Goal: Communication & Community: Answer question/provide support

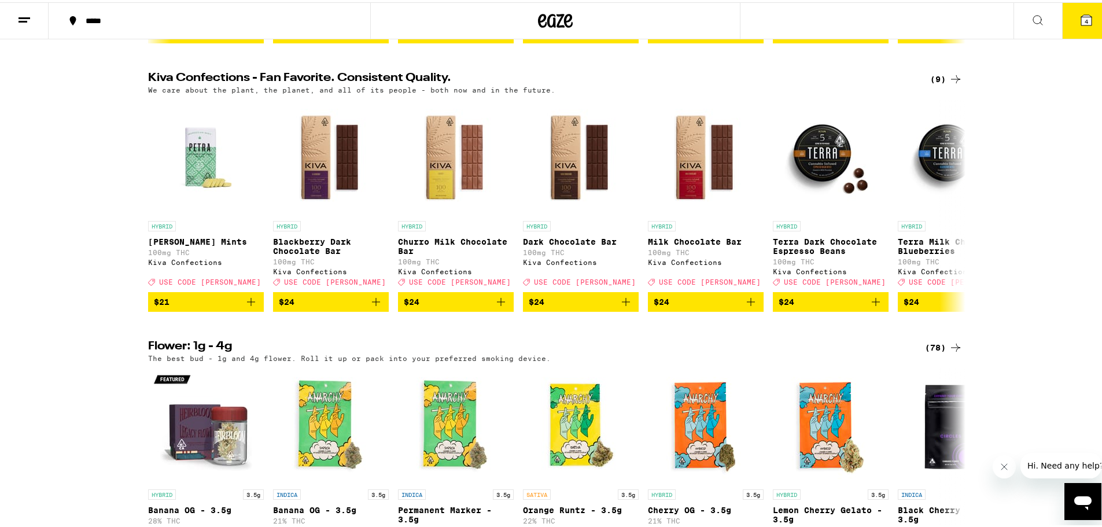
scroll to position [636, 0]
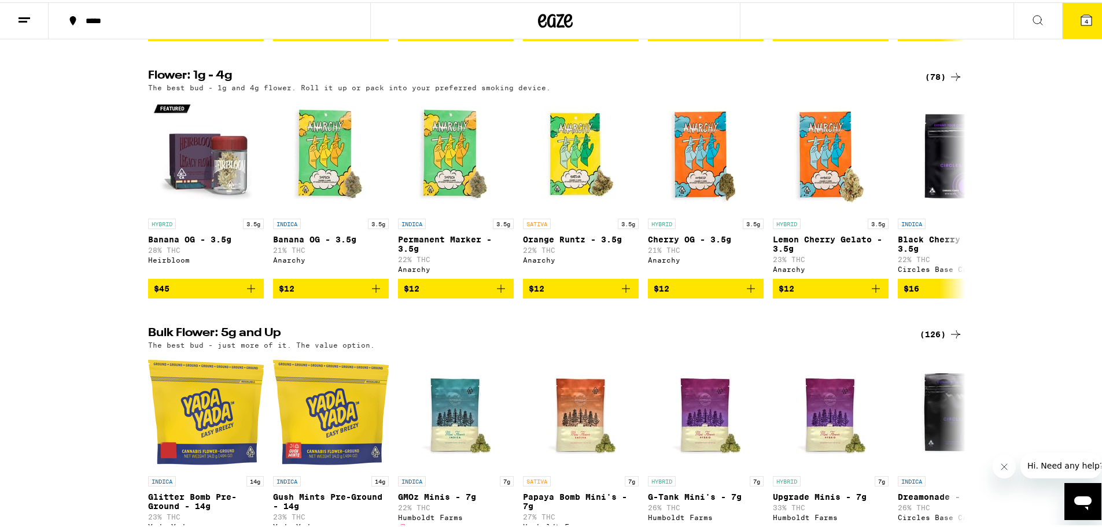
click at [1086, 496] on icon "Open messaging window" at bounding box center [1082, 503] width 17 height 14
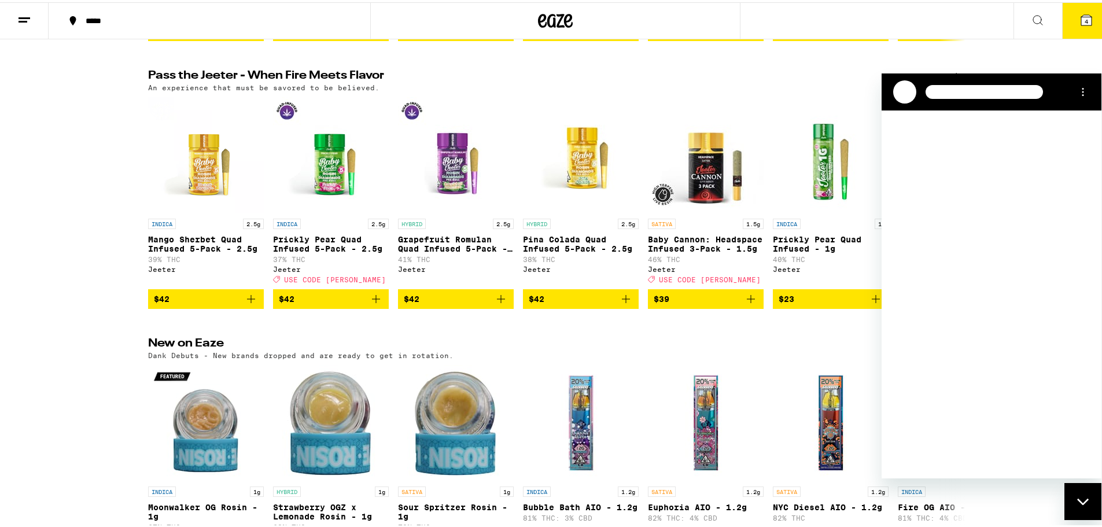
scroll to position [0, 0]
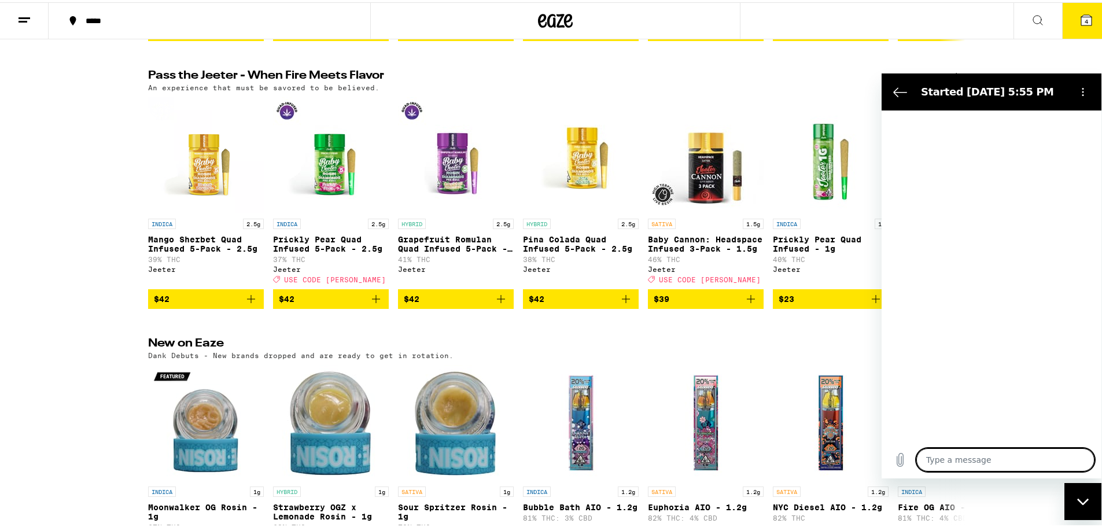
type textarea "x"
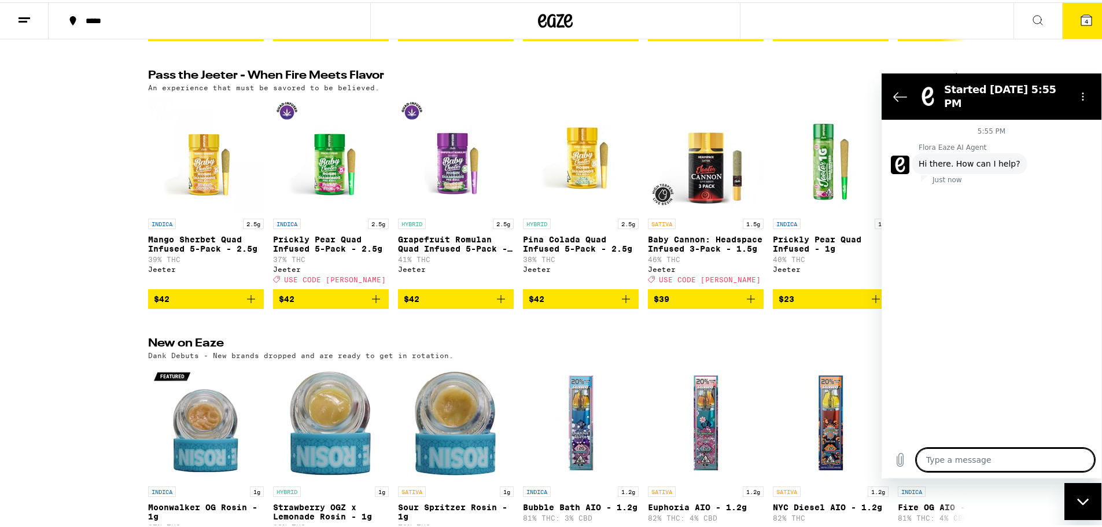
click at [983, 457] on textarea at bounding box center [1006, 459] width 178 height 23
type textarea "H"
type textarea "x"
type textarea "He"
type textarea "x"
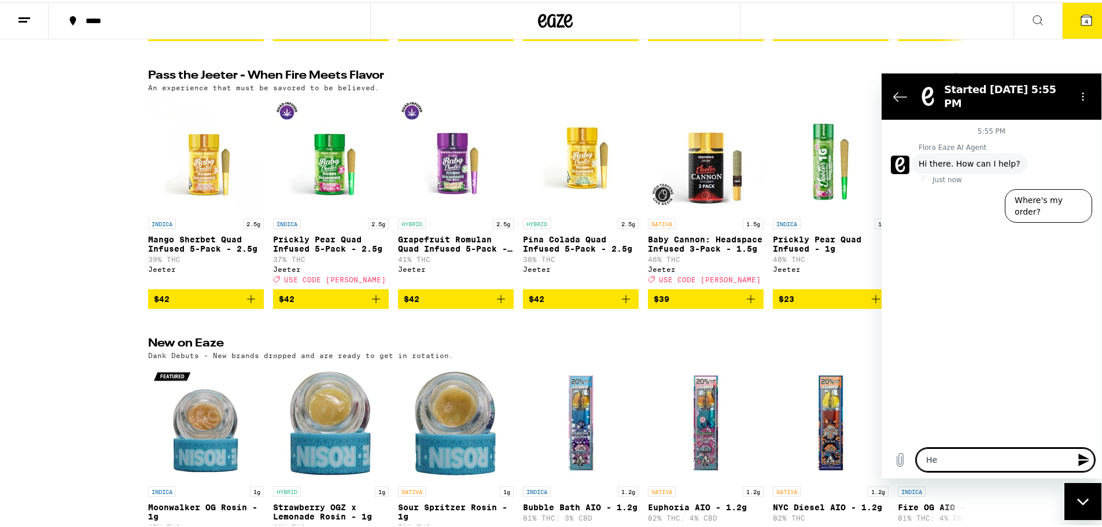
type textarea "Hel"
type textarea "x"
type textarea "Hell"
type textarea "x"
type textarea "Hello"
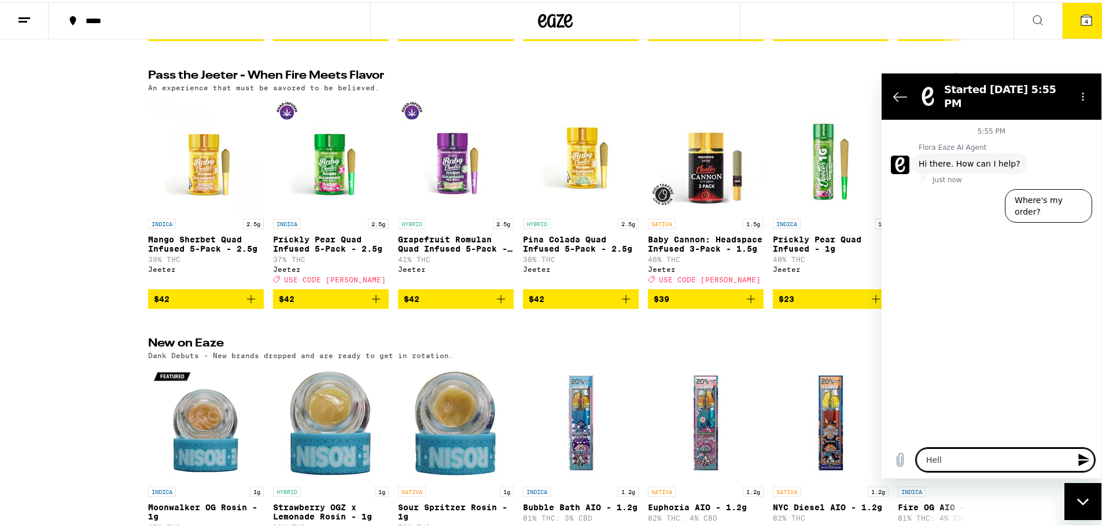
type textarea "x"
type textarea "Hello,"
type textarea "x"
type textarea "Hello,"
type textarea "x"
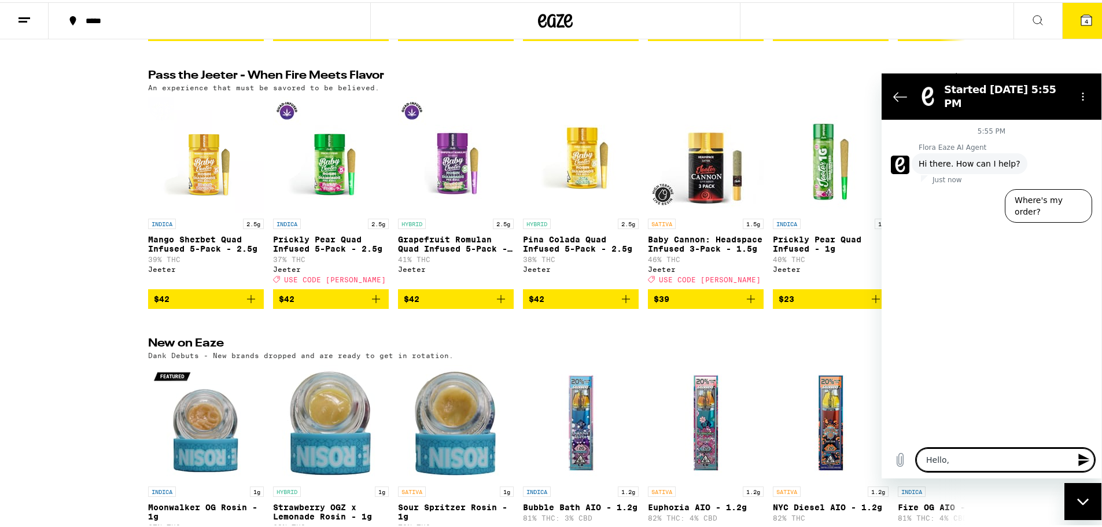
type textarea "Hello, m"
type textarea "x"
type textarea "Hello, m6y"
type textarea "x"
type textarea "Hello, m6y"
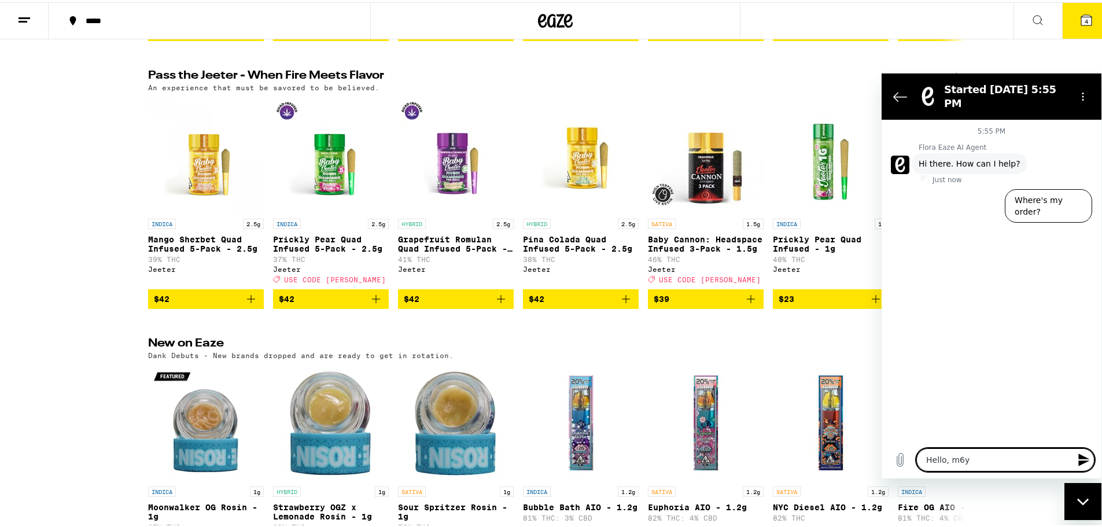
type textarea "x"
type textarea "Hello, m6y f"
type textarea "x"
type textarea "Hello, m6y"
type textarea "x"
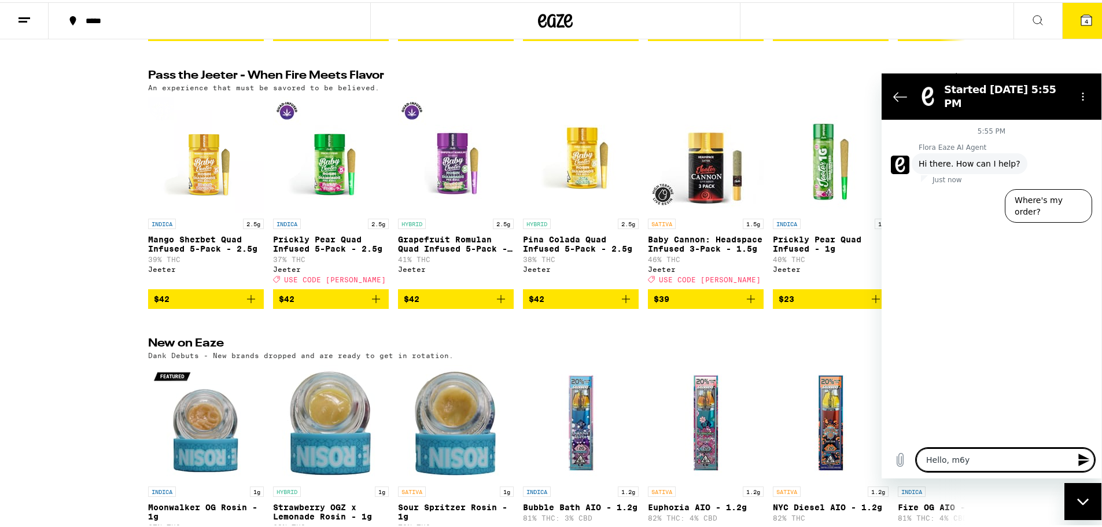
type textarea "Hello, m6y"
type textarea "x"
type textarea "Hello, m6"
type textarea "x"
type textarea "Hello, m"
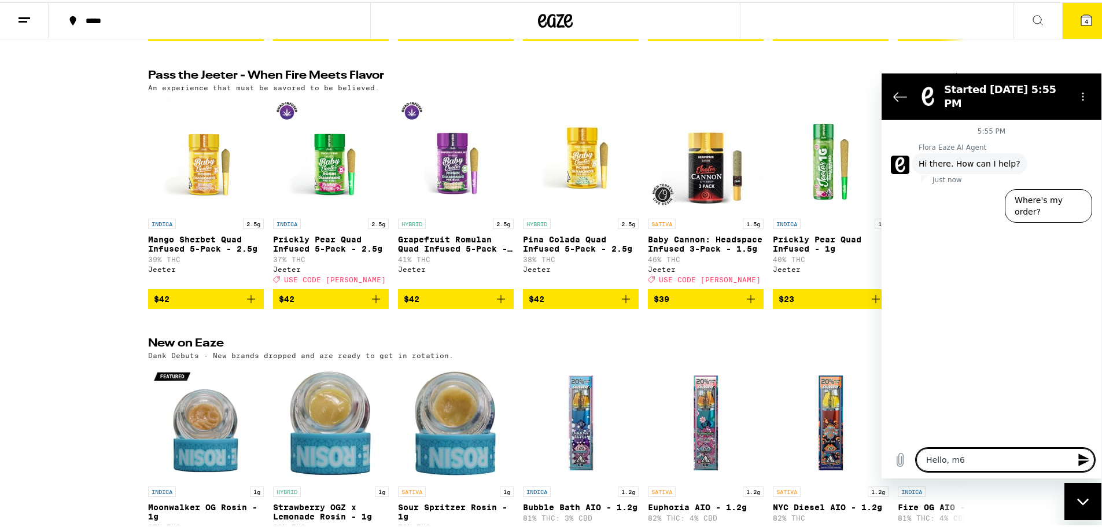
type textarea "x"
type textarea "Hello,"
type textarea "x"
type textarea "Hello, I"
type textarea "x"
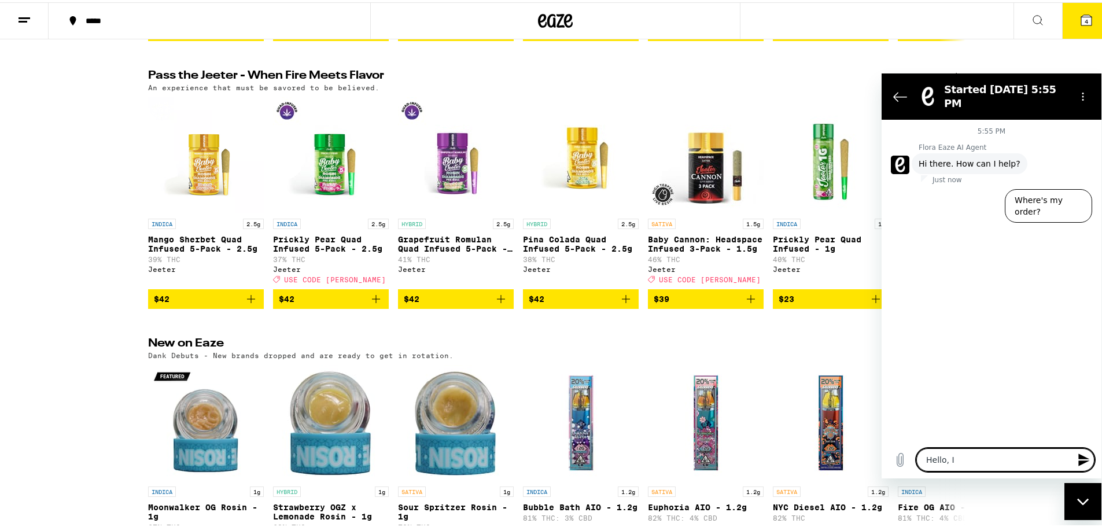
type textarea "Hello, I"
type textarea "x"
type textarea "Hello, I w"
type textarea "x"
type textarea "Hello, I [GEOGRAPHIC_DATA]"
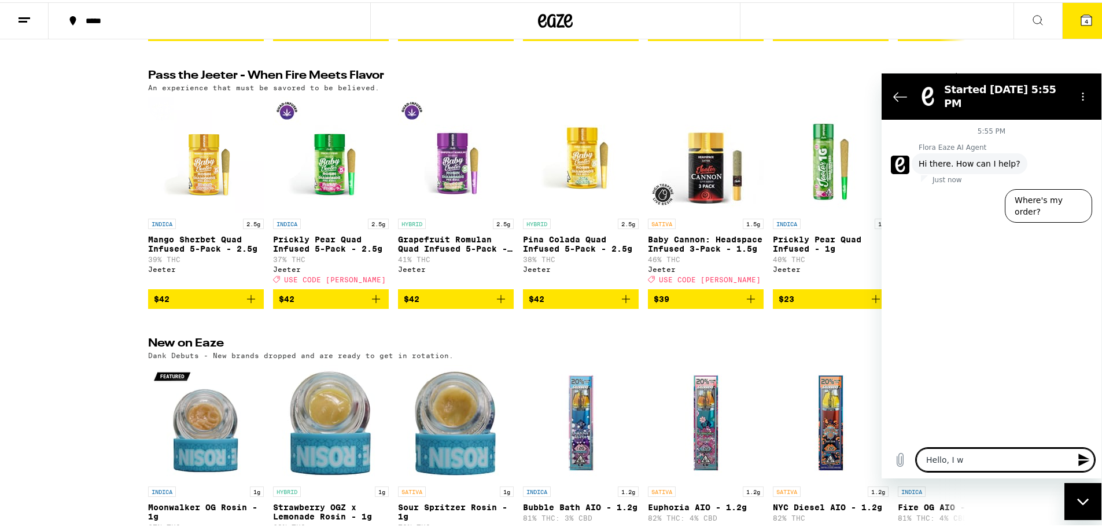
type textarea "x"
type textarea "Hello, I was"
type textarea "x"
type textarea "Hello, I was"
type textarea "x"
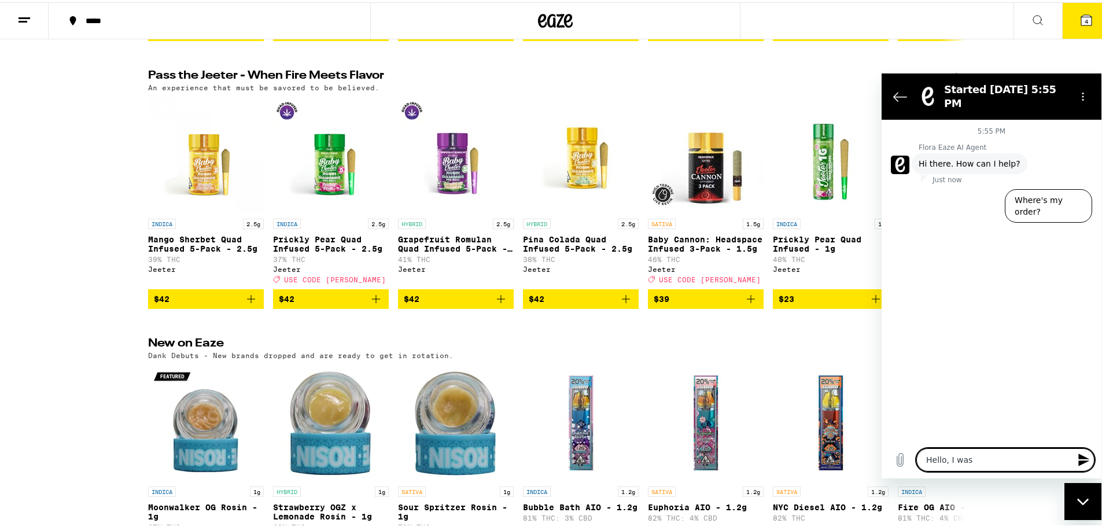
type textarea "Hello, I was s"
type textarea "x"
type textarea "Hello, I was se"
type textarea "x"
type textarea "Hello, I was sen"
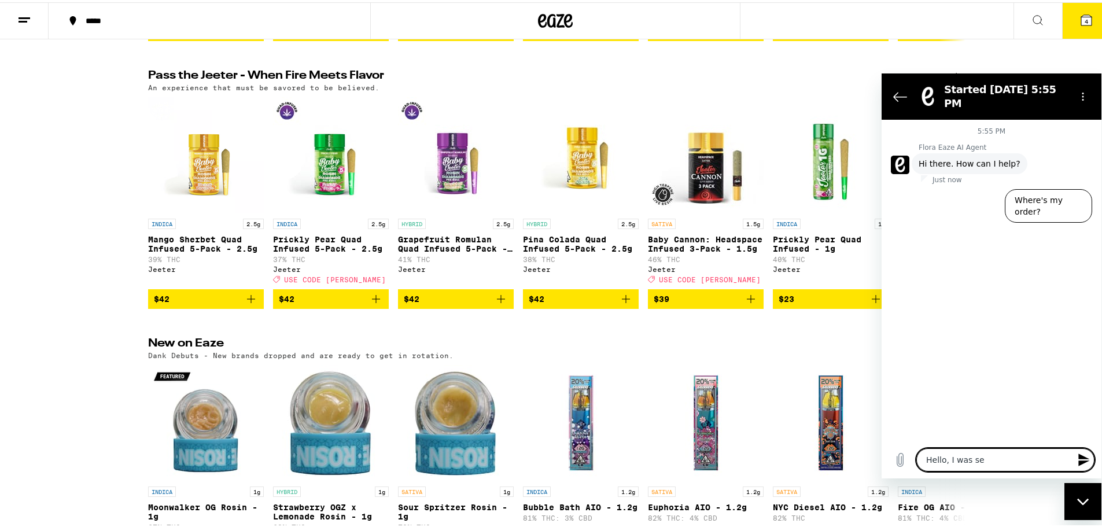
type textarea "x"
type textarea "Hello, I was sent"
type textarea "x"
type textarea "Hello, I was sent"
type textarea "x"
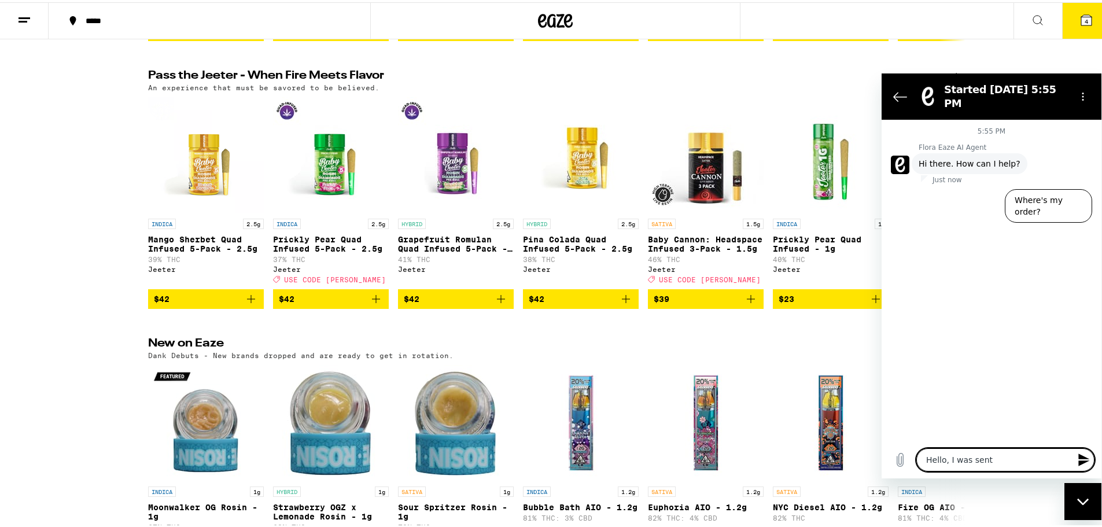
type textarea "Hello, I was sent a"
type textarea "x"
type textarea "Hello, I was sent a"
type textarea "x"
type textarea "Hello, I was sent a p"
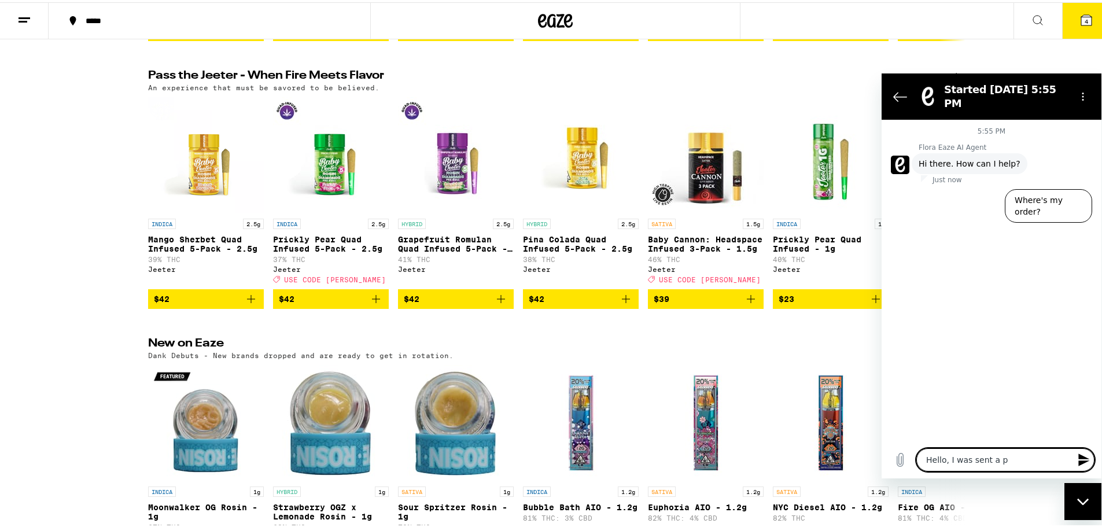
type textarea "x"
type textarea "Hello, I was sent a"
type textarea "x"
type textarea "Hello, I was sent a l"
type textarea "x"
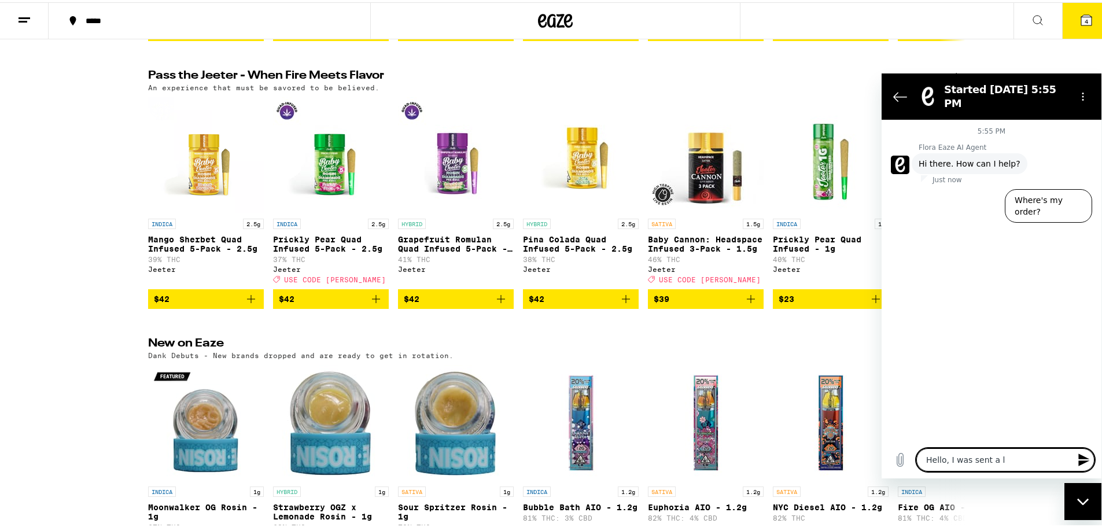
type textarea "Hello, I was sent a li"
type textarea "x"
type textarea "Hello, I was sent a lin"
type textarea "x"
type textarea "Hello, I was sent a link"
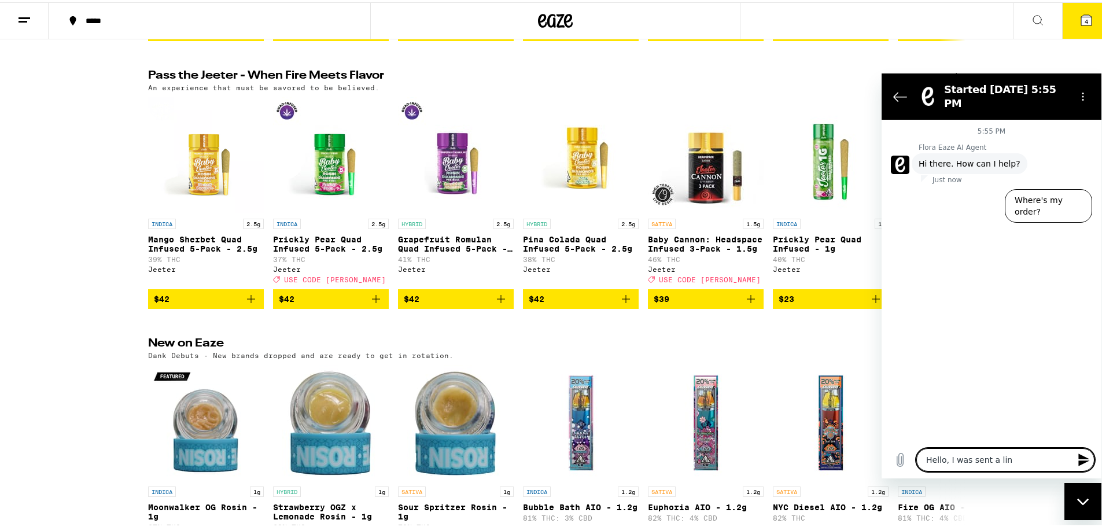
type textarea "x"
type textarea "Hello, I was sent a link"
type textarea "x"
type textarea "t"
type textarea "x"
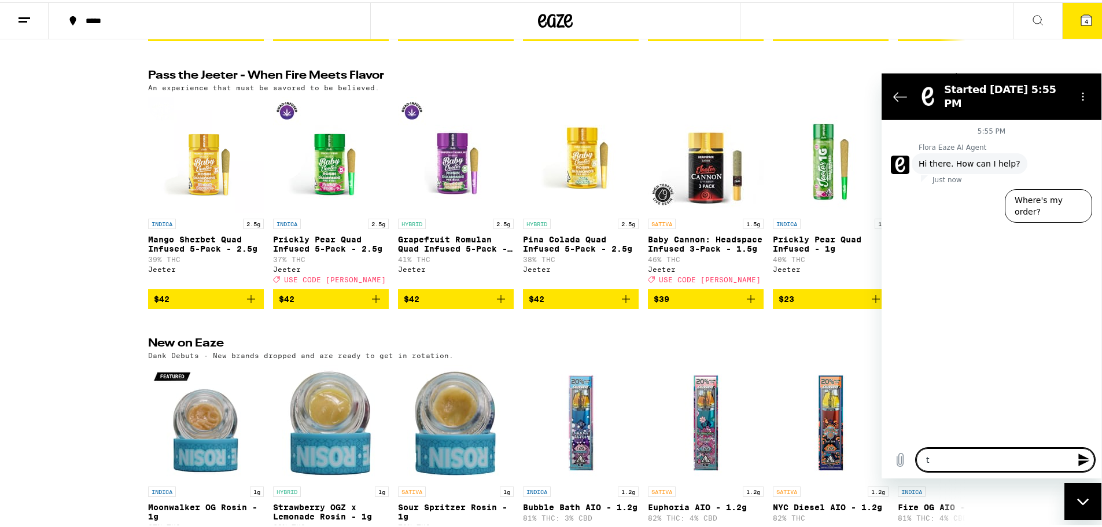
type textarea "ta"
type textarea "x"
type textarea "tal"
type textarea "x"
type textarea "talk"
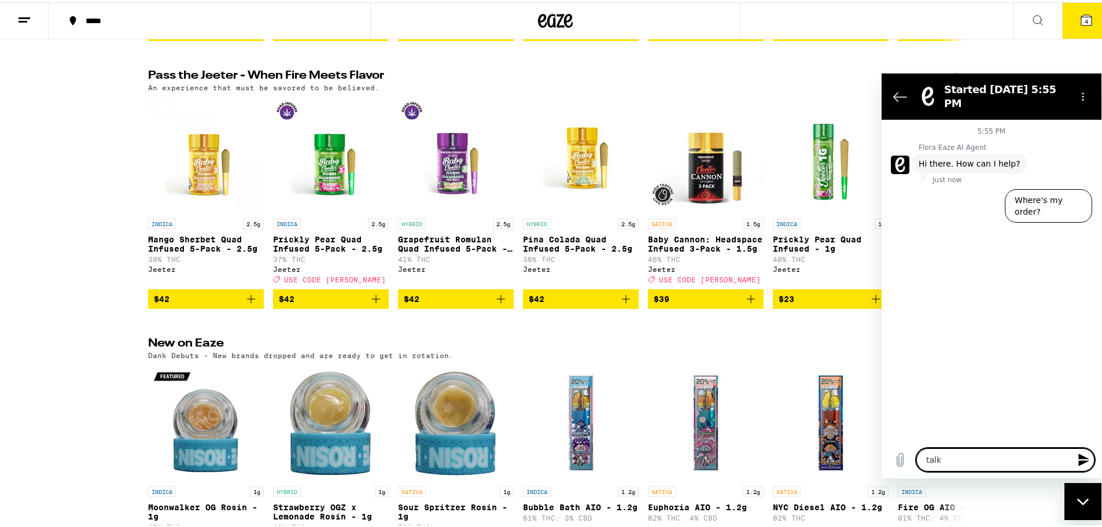
type textarea "x"
type textarea "talk"
type textarea "x"
type textarea "talk t"
type textarea "x"
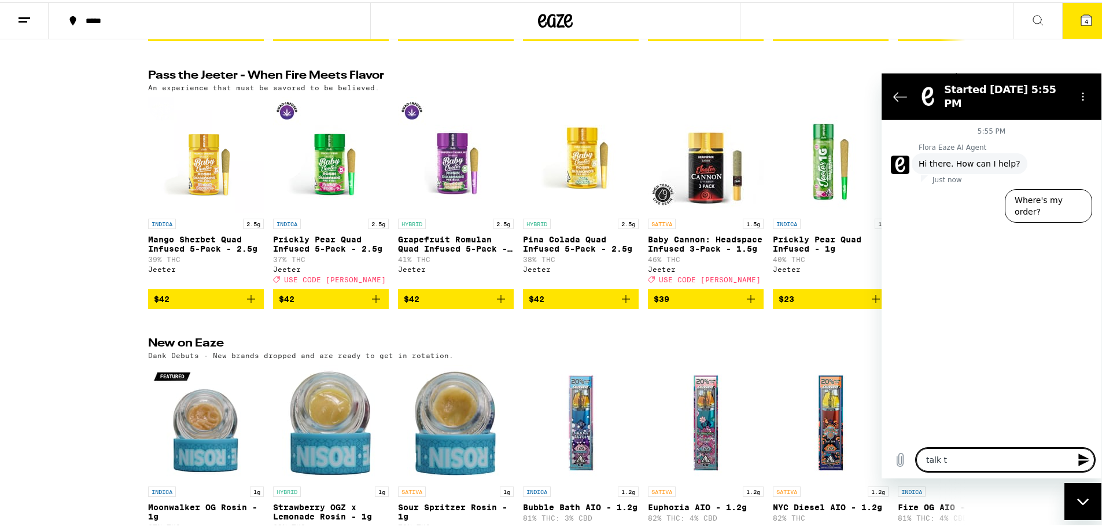
type textarea "talk ta"
type textarea "x"
type textarea "talk [PERSON_NAME]"
type textarea "x"
type textarea "talk [PERSON_NAME]"
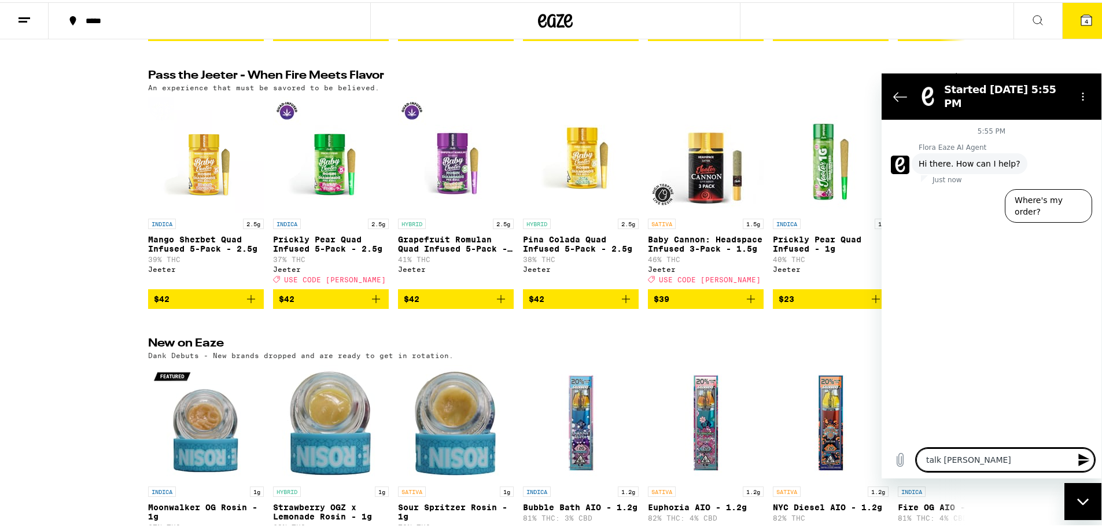
type textarea "x"
type textarea "talk [PERSON_NAME]"
type textarea "x"
type textarea "talk ta"
type textarea "x"
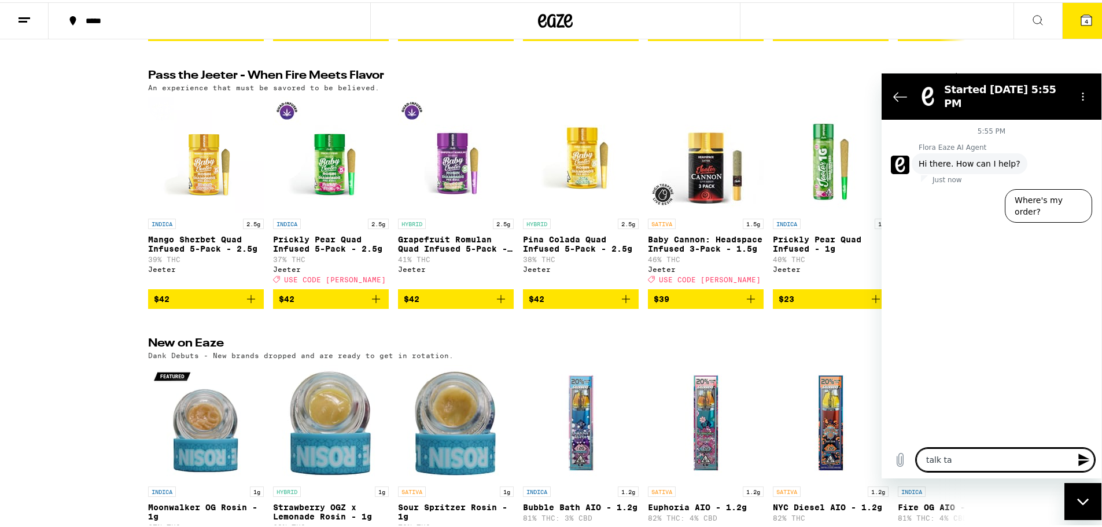
type textarea "talk t"
type textarea "x"
type textarea "talk to"
type textarea "x"
type textarea "talk to"
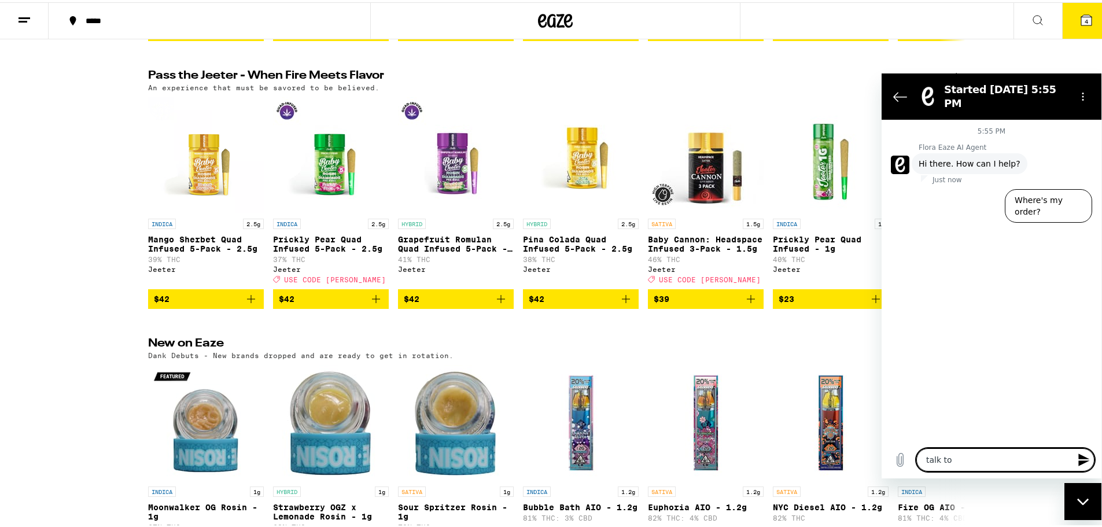
type textarea "x"
type textarea "talk to a"
type textarea "x"
type textarea "talk to a"
type textarea "x"
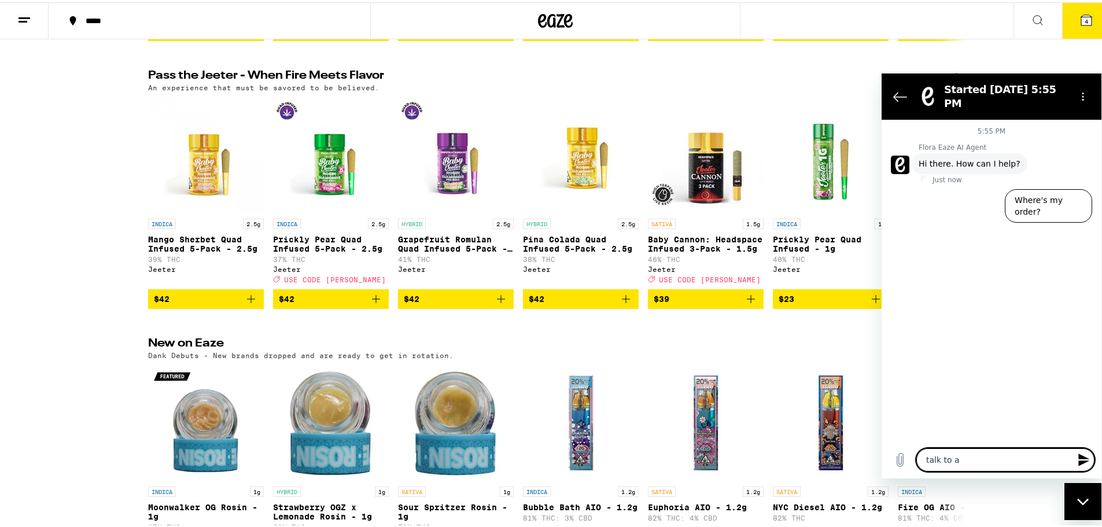
type textarea "talk to a h"
type textarea "x"
type textarea "talk to a hu"
type textarea "x"
type textarea "talk to a hum"
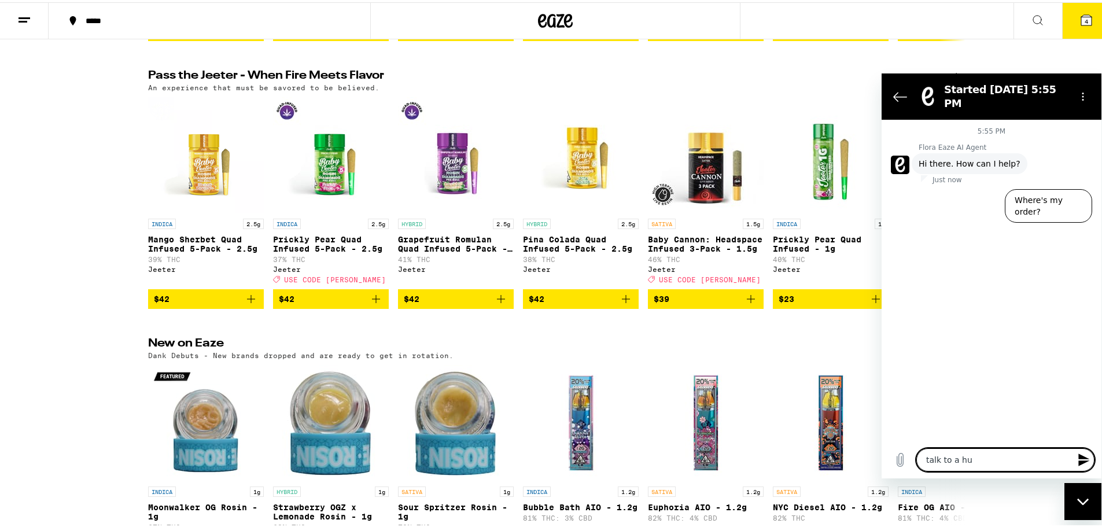
type textarea "x"
type textarea "talk to a huma"
type textarea "x"
type textarea "talk to a human"
type textarea "x"
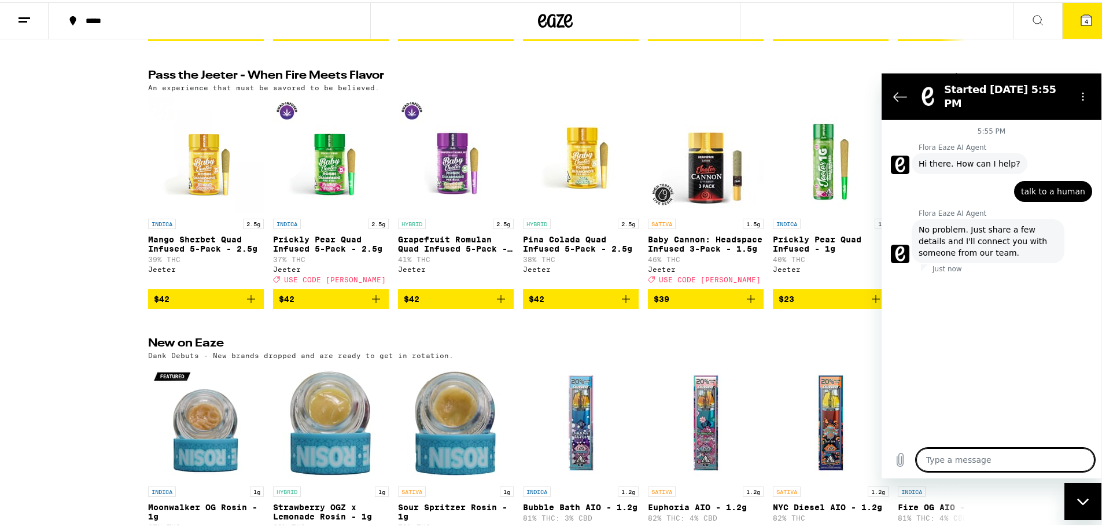
type textarea "x"
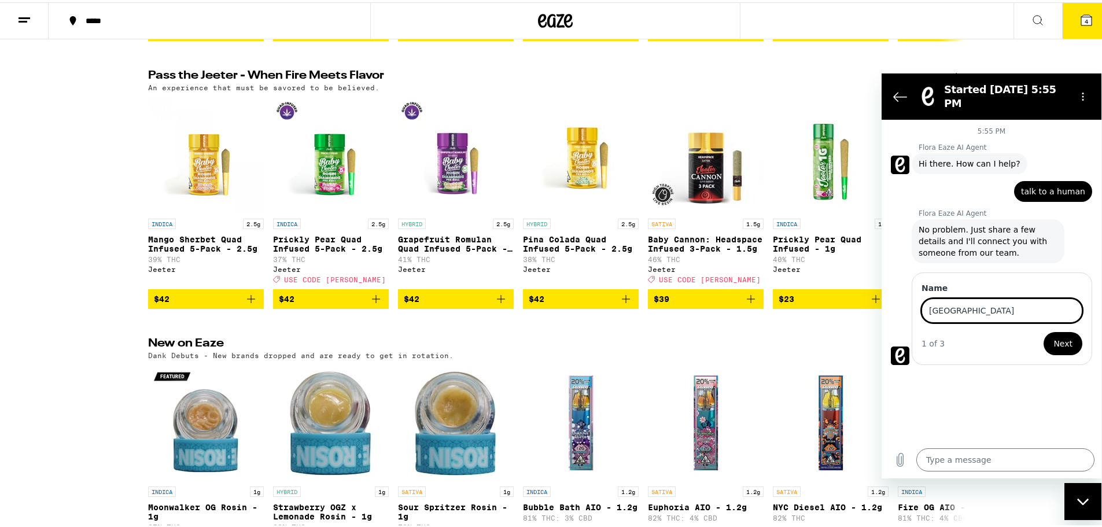
type input "[GEOGRAPHIC_DATA]"
click at [1044, 332] on button "Next" at bounding box center [1063, 343] width 39 height 23
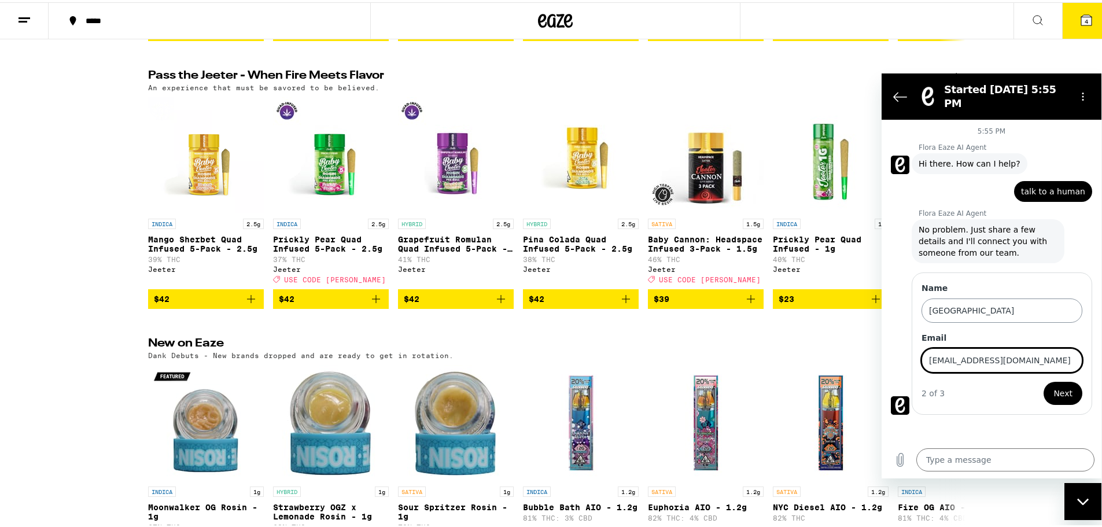
type input "[EMAIL_ADDRESS][DOMAIN_NAME]"
click at [1044, 381] on button "Next" at bounding box center [1063, 392] width 39 height 23
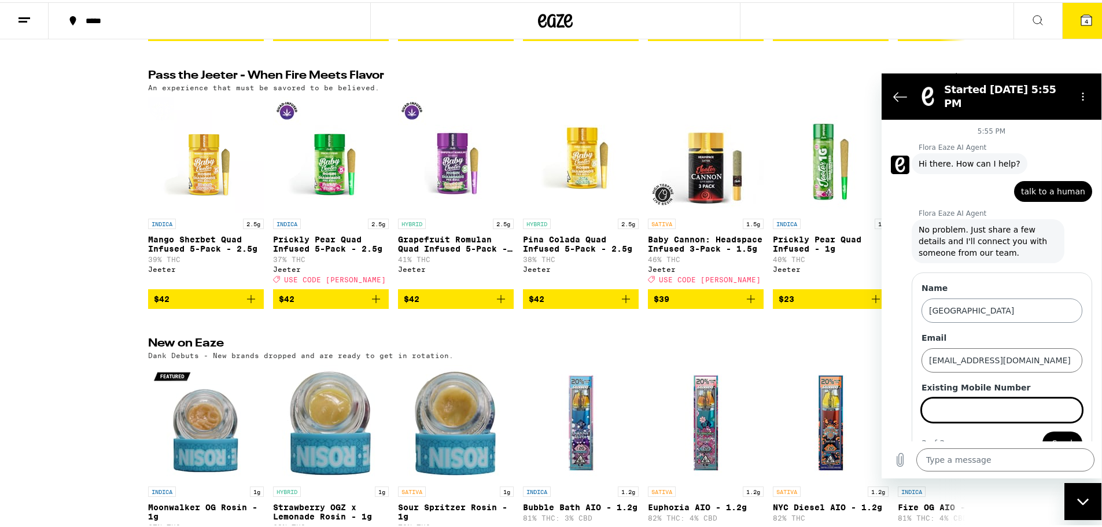
scroll to position [14, 0]
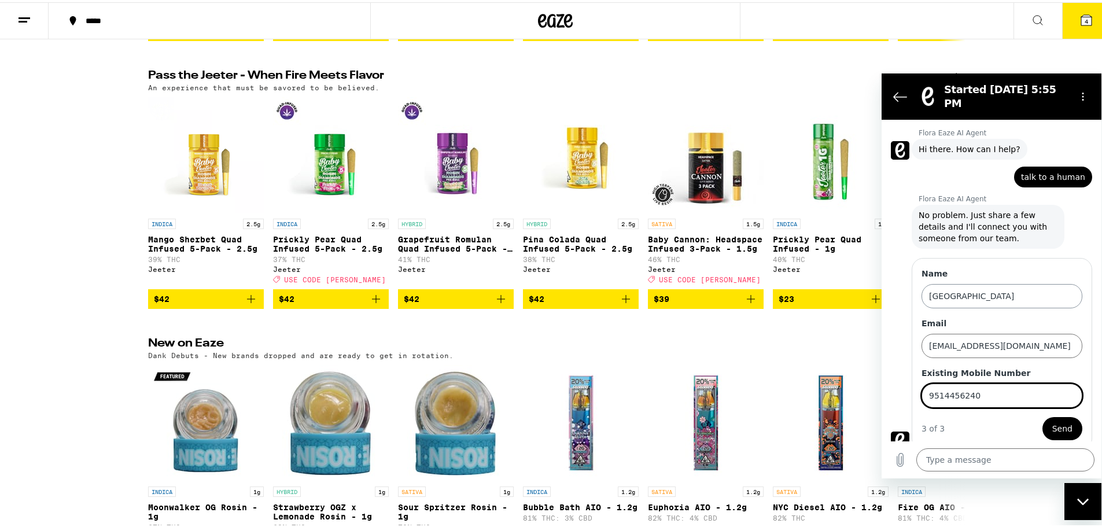
type input "9514456240"
click at [1043, 417] on button "Send" at bounding box center [1063, 428] width 40 height 23
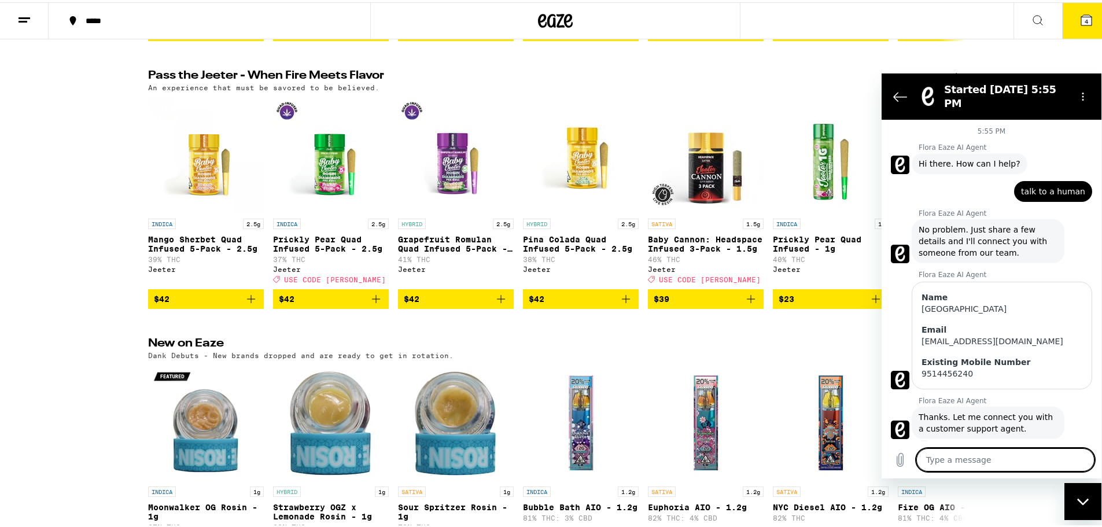
scroll to position [2, 0]
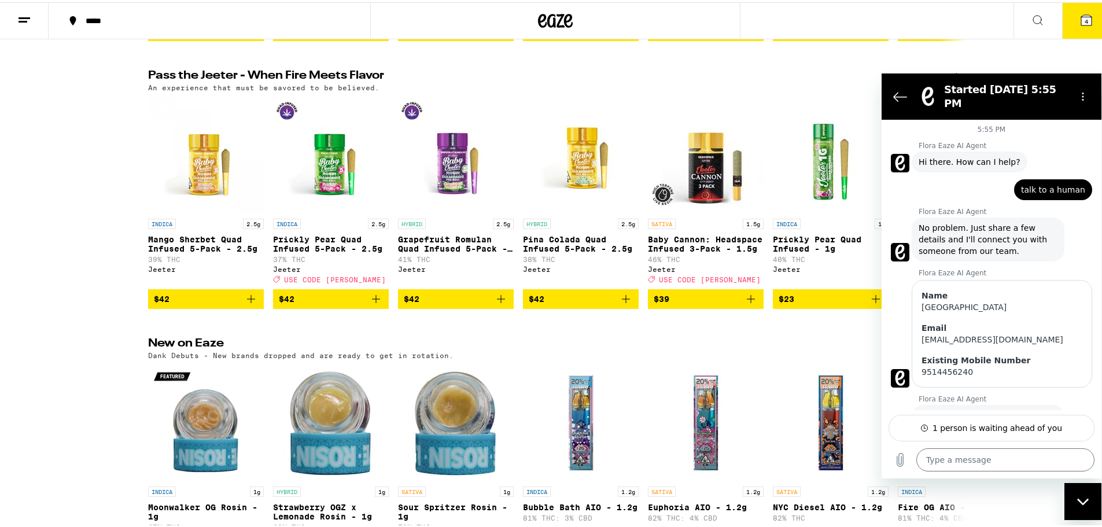
type textarea "x"
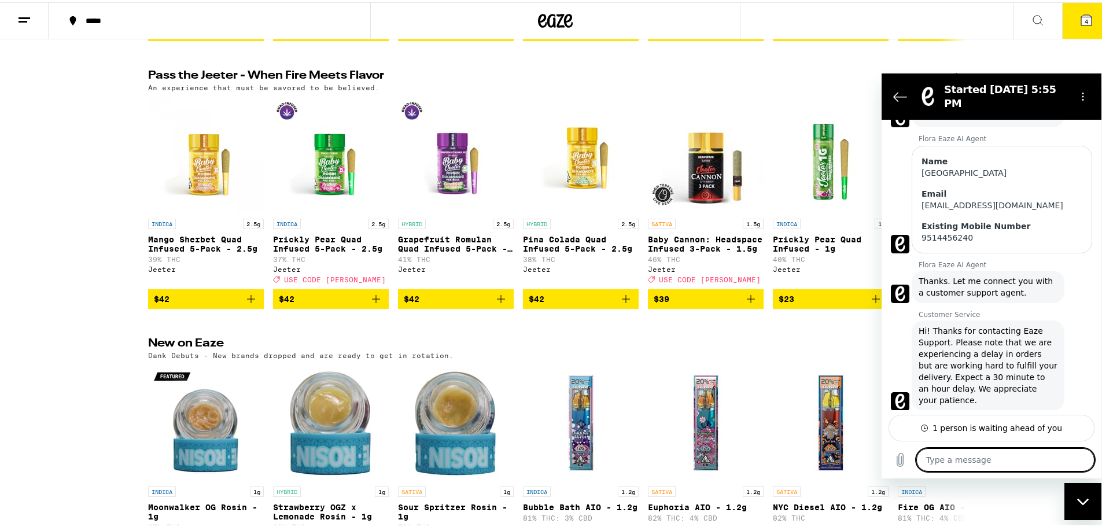
scroll to position [141, 0]
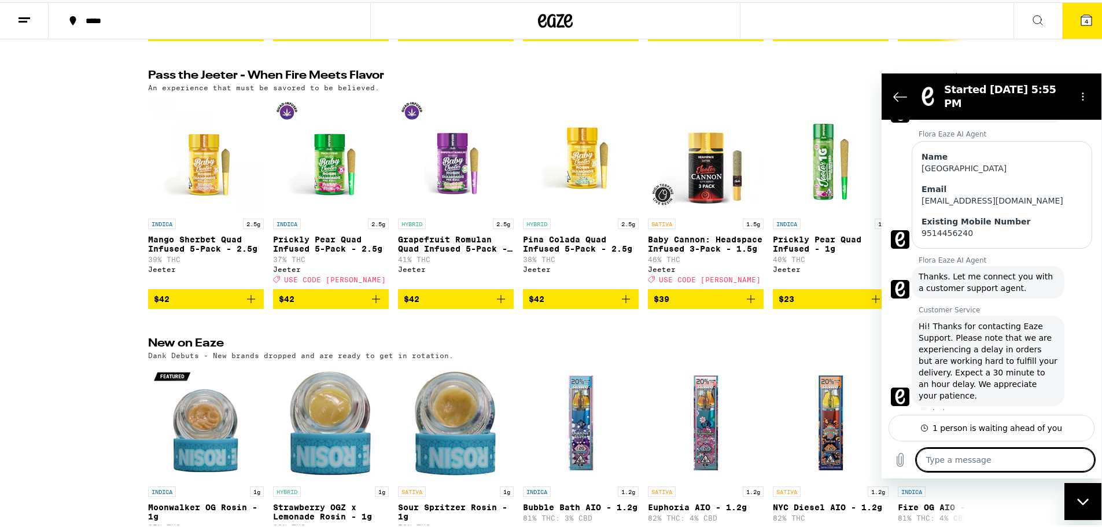
click at [990, 457] on textarea at bounding box center [1006, 459] width 178 height 23
type textarea "M"
type textarea "x"
type textarea "My"
type textarea "x"
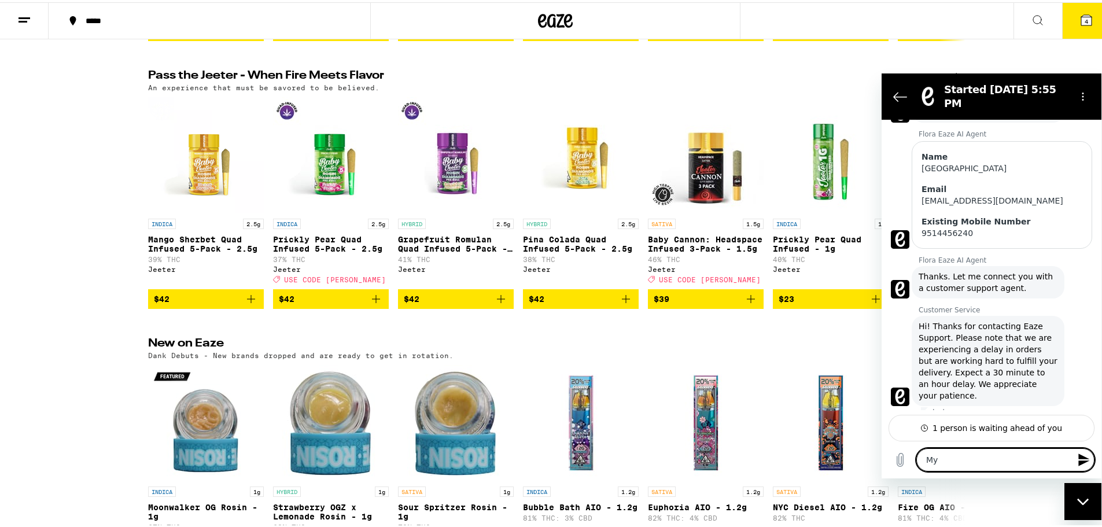
type textarea "My"
type textarea "x"
type textarea "My f"
type textarea "x"
type textarea "My fr"
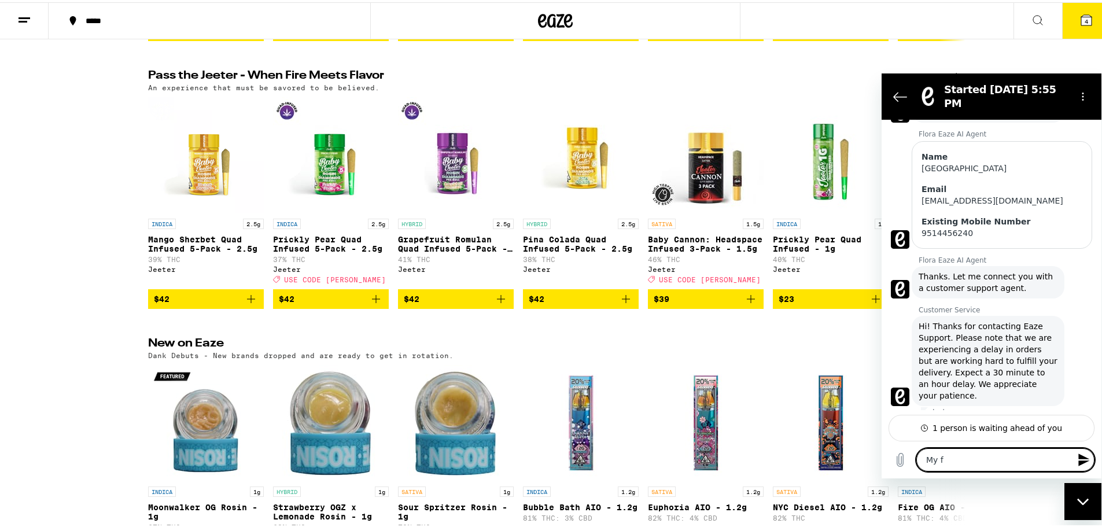
type textarea "x"
type textarea "My fri"
type textarea "x"
type textarea "My frie"
type textarea "x"
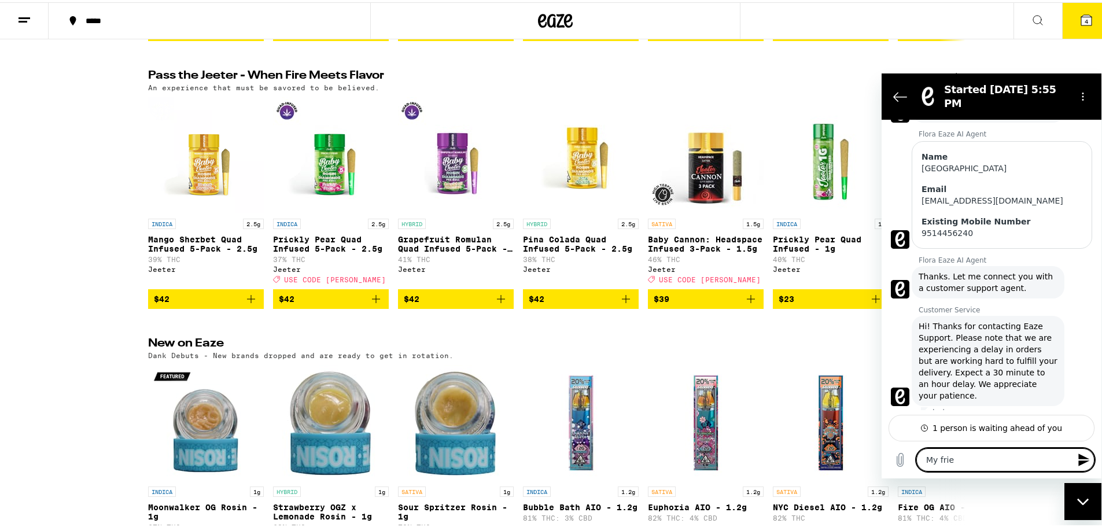
type textarea "My frien"
type textarea "x"
type textarea "My friend"
type textarea "x"
type textarea "My friend"
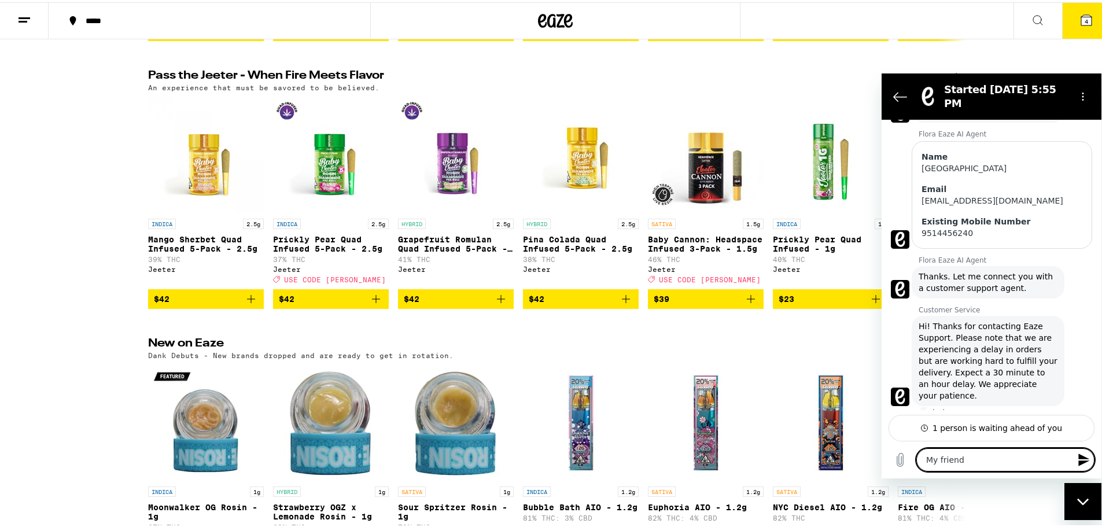
type textarea "x"
type textarea "My friend s"
type textarea "x"
type textarea "My friend se"
type textarea "x"
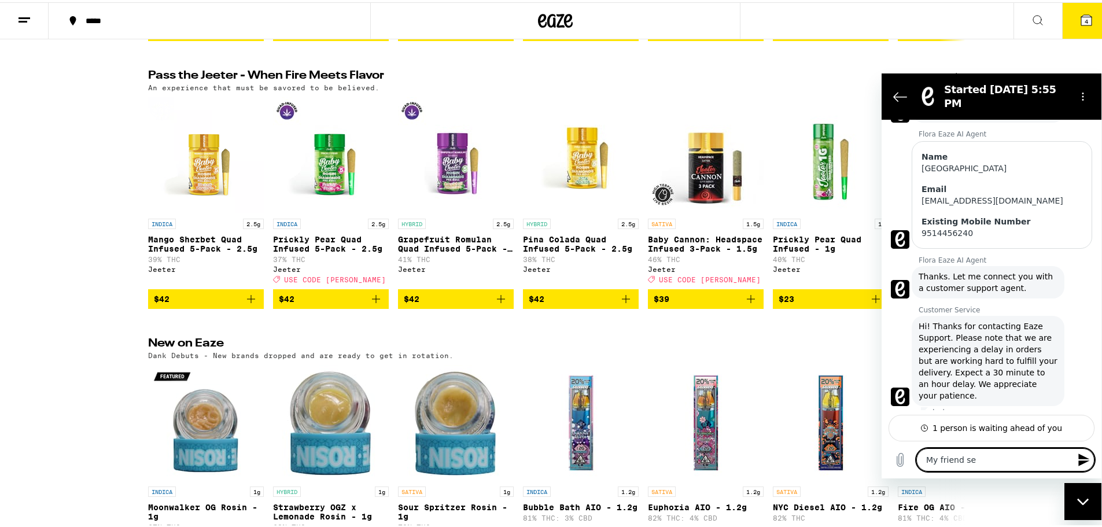
type textarea "My friend [PERSON_NAME]"
type textarea "x"
type textarea "My friend sent"
type textarea "x"
type textarea "My friend sent"
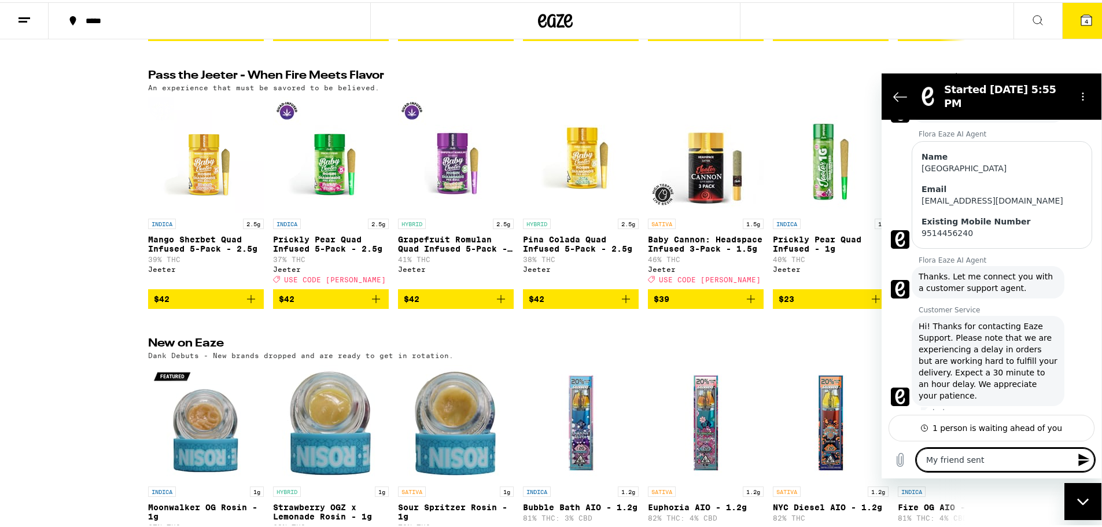
type textarea "x"
type textarea "My friend sent m"
type textarea "x"
type textarea "My friend sent me"
type textarea "x"
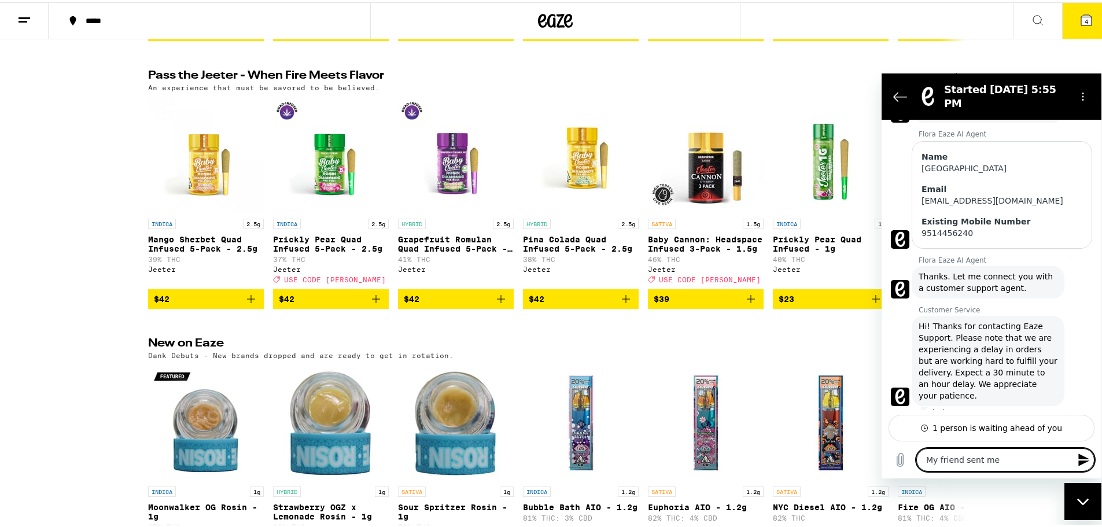
type textarea "My friend sent me"
type textarea "x"
type textarea "My friend sent me a"
type textarea "x"
type textarea "My friend sent me a"
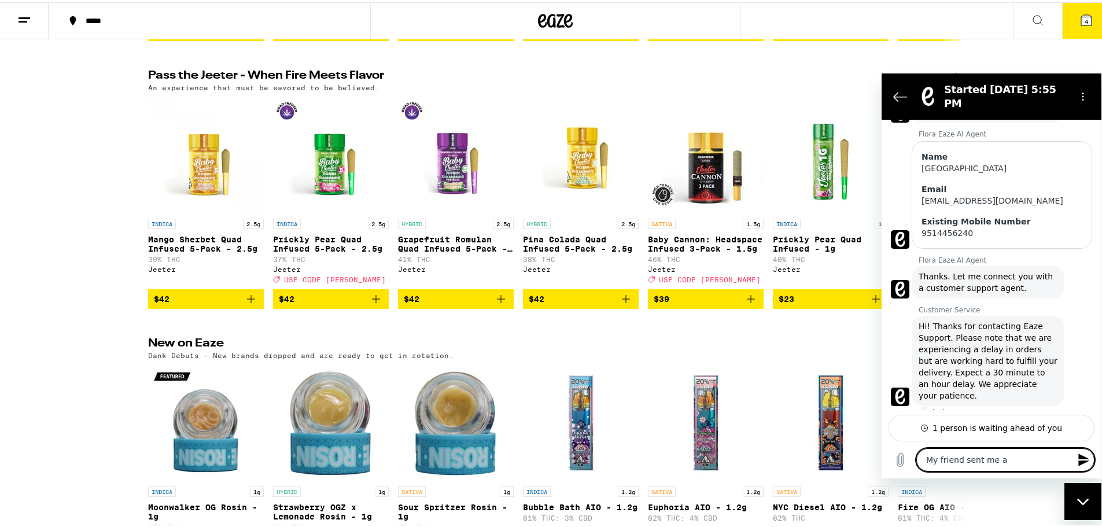
type textarea "x"
type textarea "My friend sent me a l"
type textarea "x"
type textarea "My friend sent me a li"
type textarea "x"
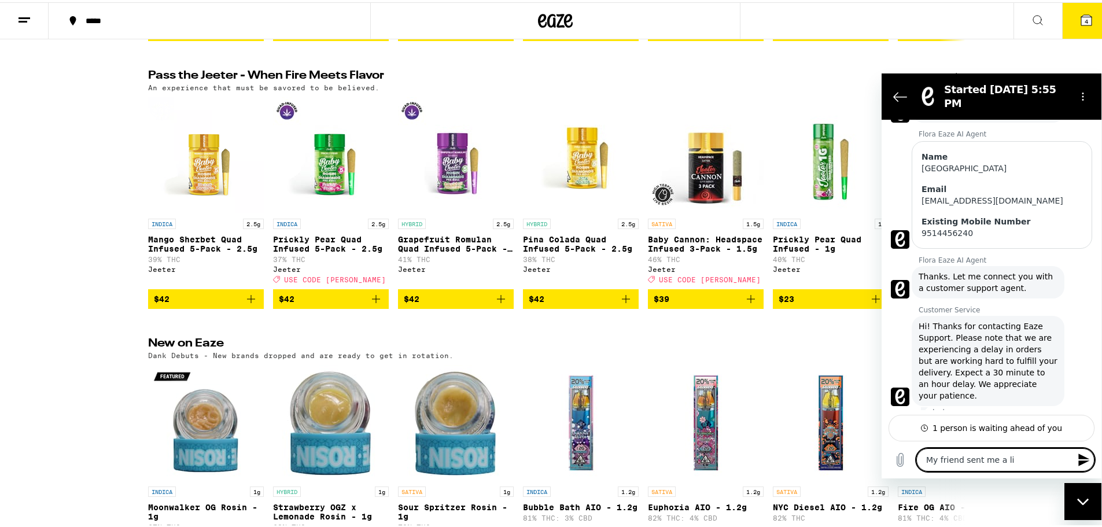
type textarea "My friend sent me a lin"
type textarea "x"
type textarea "My friend sent me a link"
type textarea "x"
type textarea "My friend sent me a link"
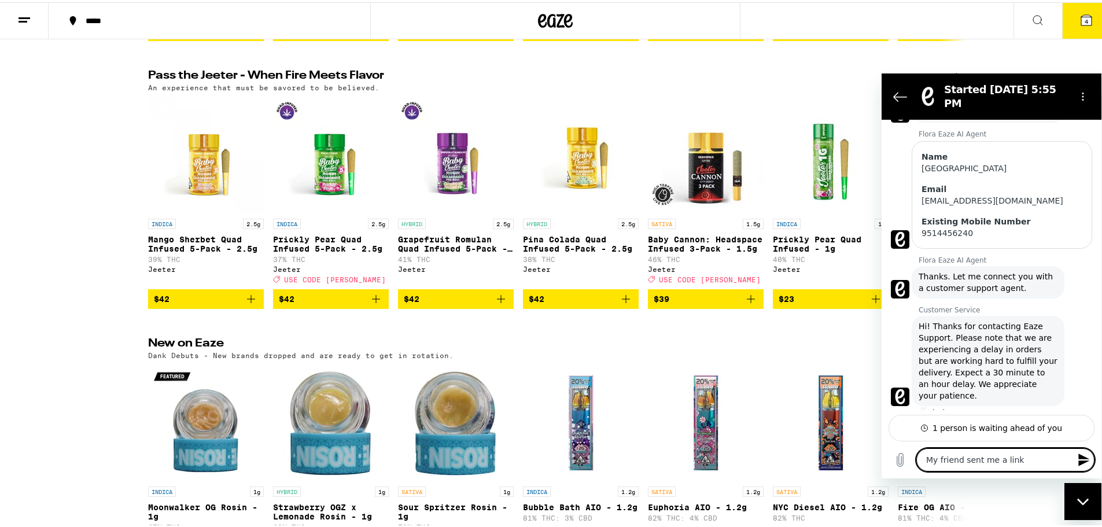
type textarea "x"
type textarea "My friend sent me a link f"
type textarea "x"
type textarea "My friend sent me a link fo"
type textarea "x"
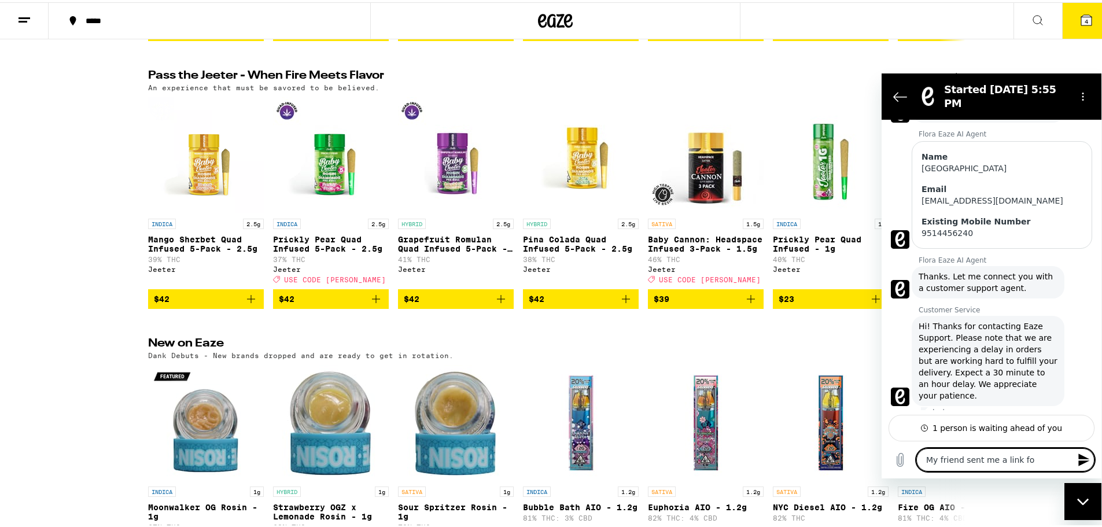
scroll to position [150, 0]
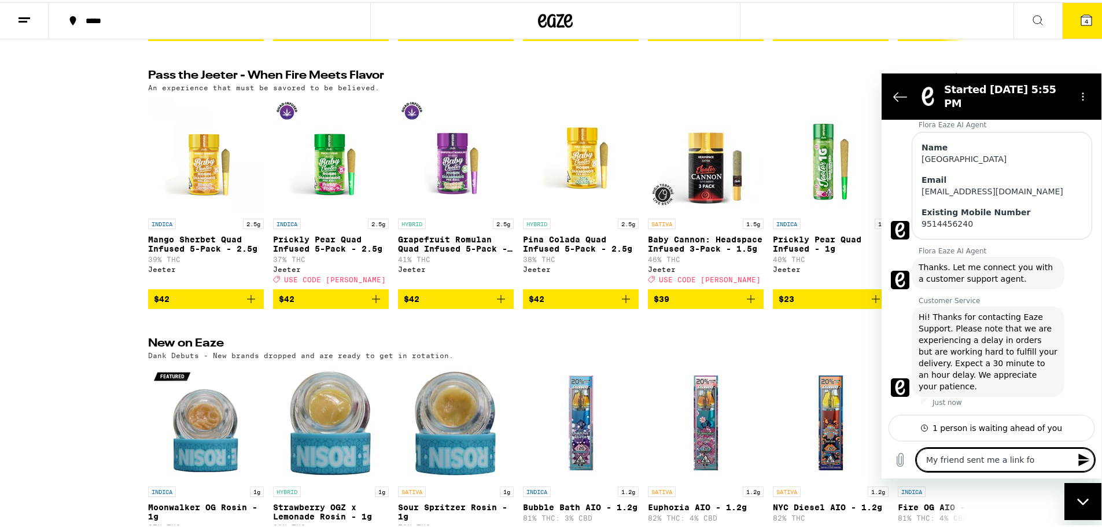
type textarea "My friend sent me a link for"
type textarea "x"
type textarea "My friend sent me a link for"
type textarea "x"
type textarea "My friend sent me a link for t"
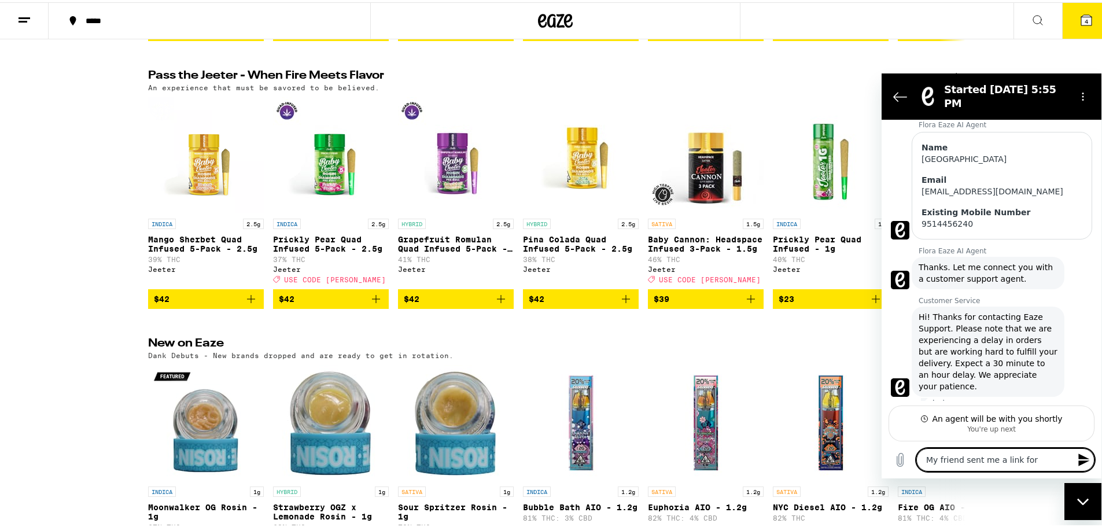
type textarea "x"
type textarea "My friend sent me a link for th"
type textarea "x"
type textarea "My friend sent me a link for the"
type textarea "x"
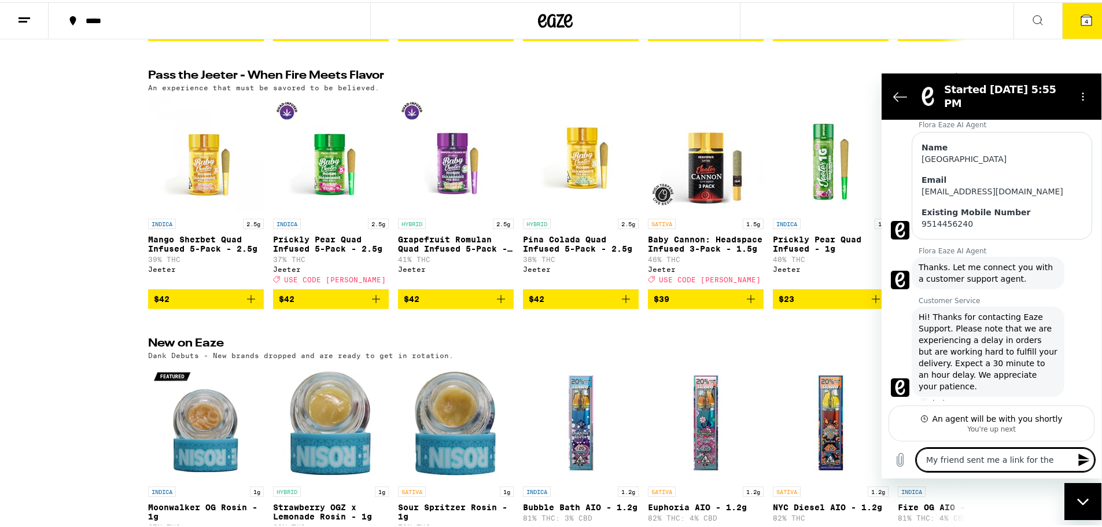
type textarea "My friend sent me a link for the"
type textarea "x"
type textarea "My friend sent me a link for the"
type textarea "x"
type textarea "My friend sent me a link for th"
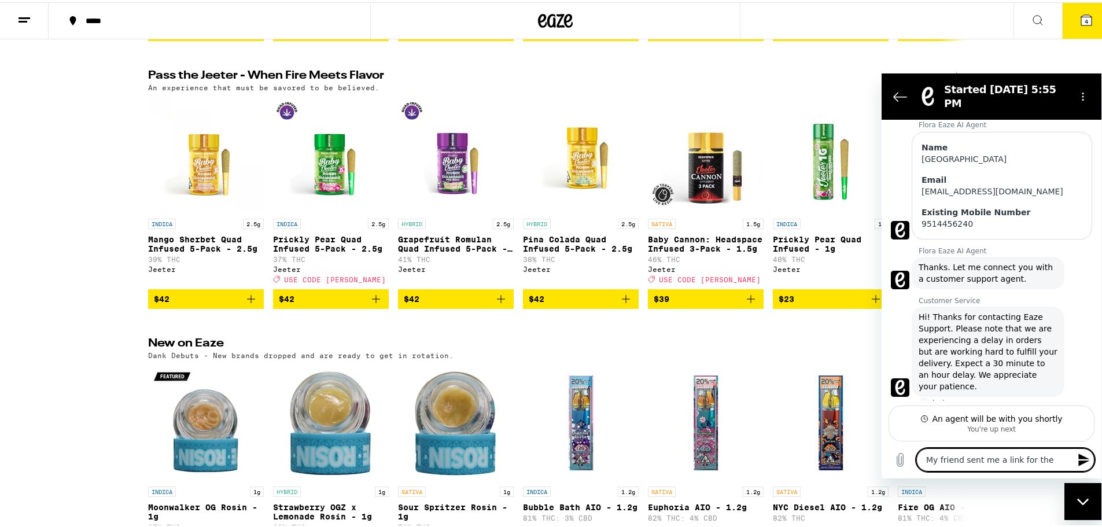
type textarea "x"
type textarea "My friend sent me a link for t"
type textarea "x"
type textarea "My friend sent me a link for"
type textarea "x"
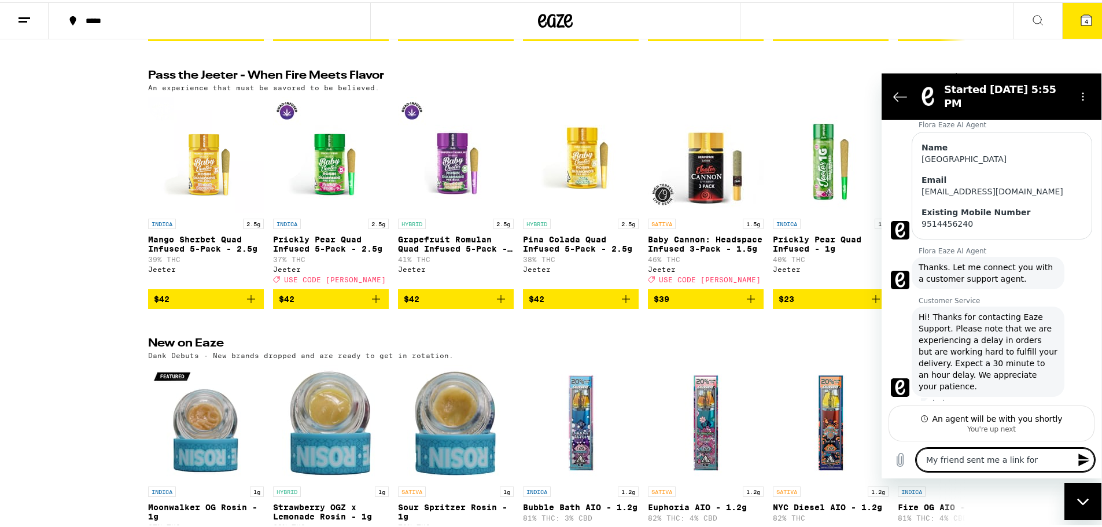
type textarea "My friend sent me a link for"
type textarea "x"
type textarea "My friend sent me a link for"
type textarea "x"
type textarea "My friend sent me a link for $"
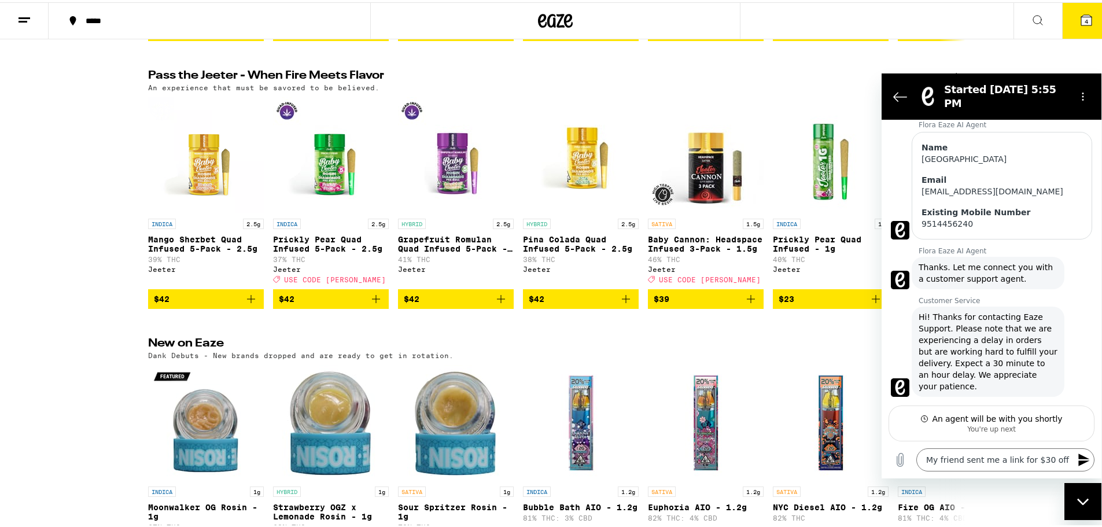
scroll to position [172, 0]
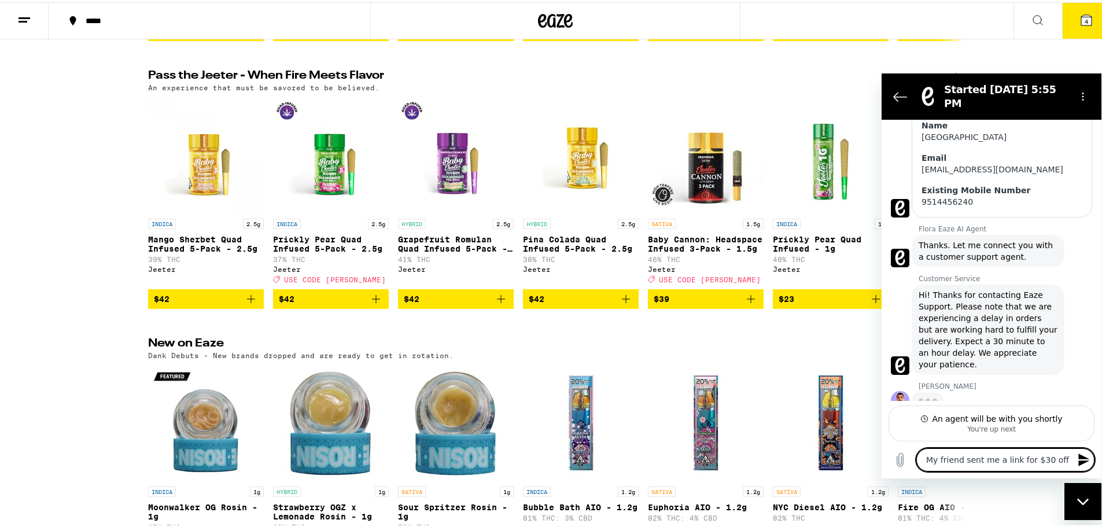
click at [1040, 466] on textarea "My friend sent me a link for $30 off" at bounding box center [1006, 459] width 178 height 23
click at [1061, 463] on textarea "My friend sent me a link for $30 off" at bounding box center [1006, 459] width 178 height 23
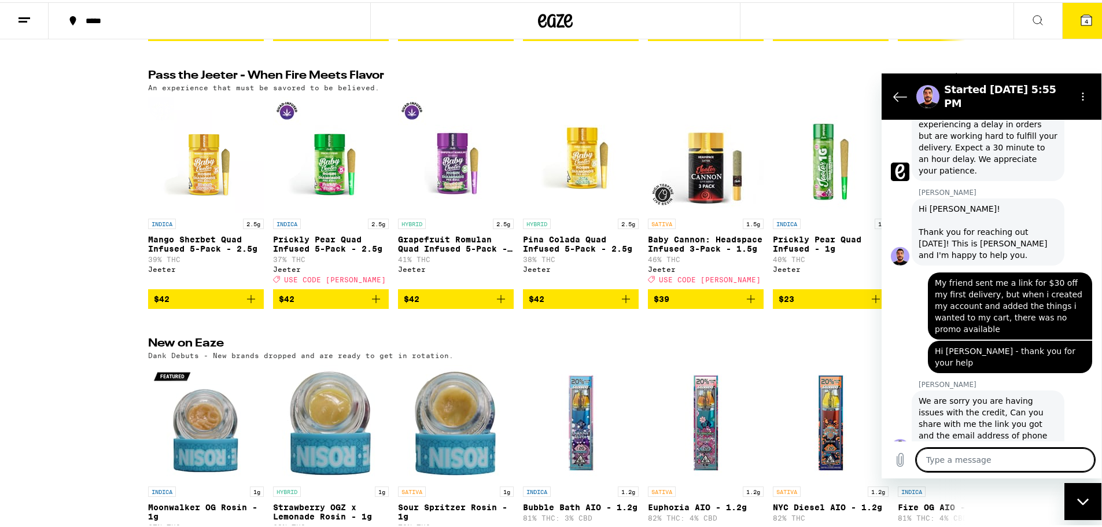
scroll to position [374, 0]
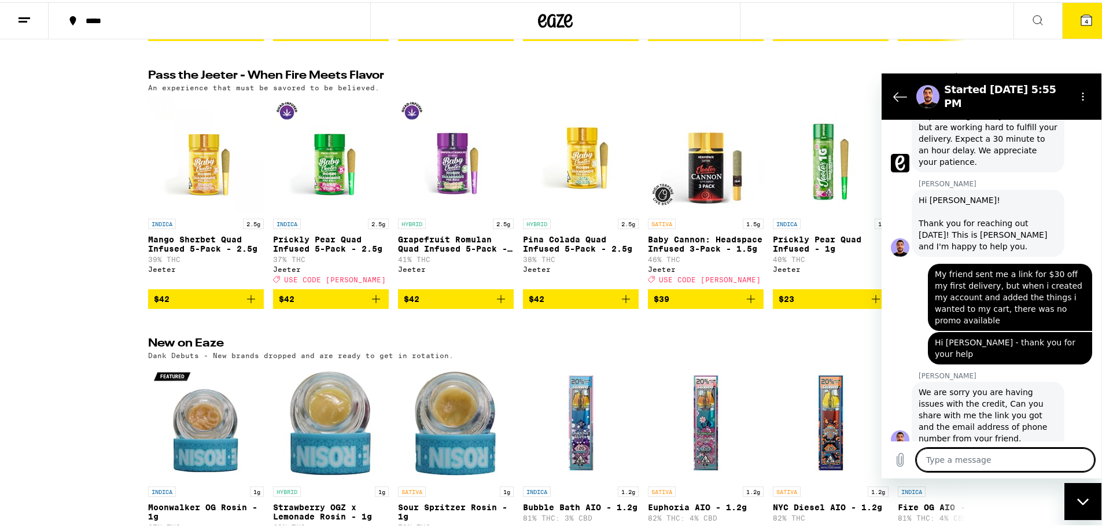
paste textarea "[URL][DOMAIN_NAME]"
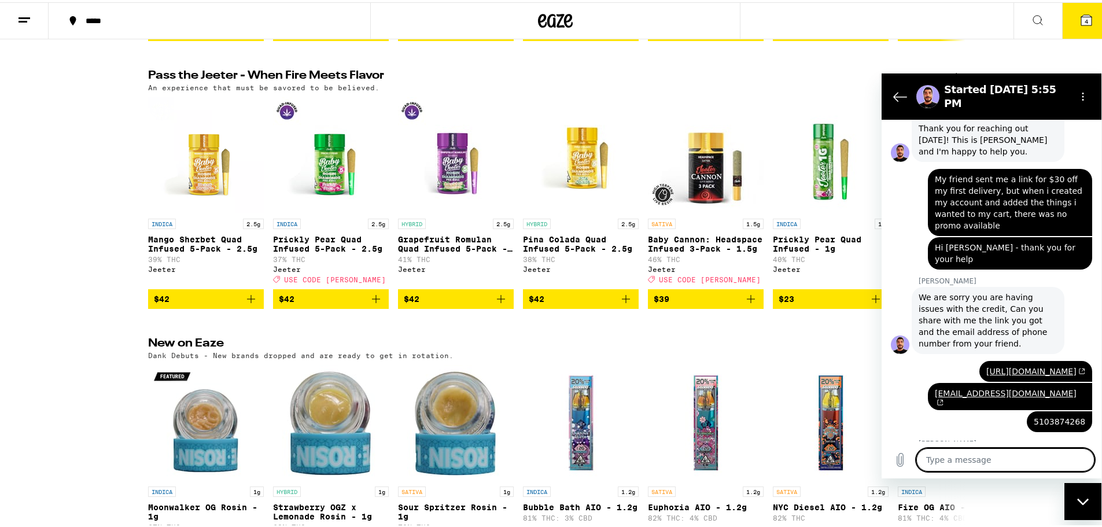
scroll to position [468, 0]
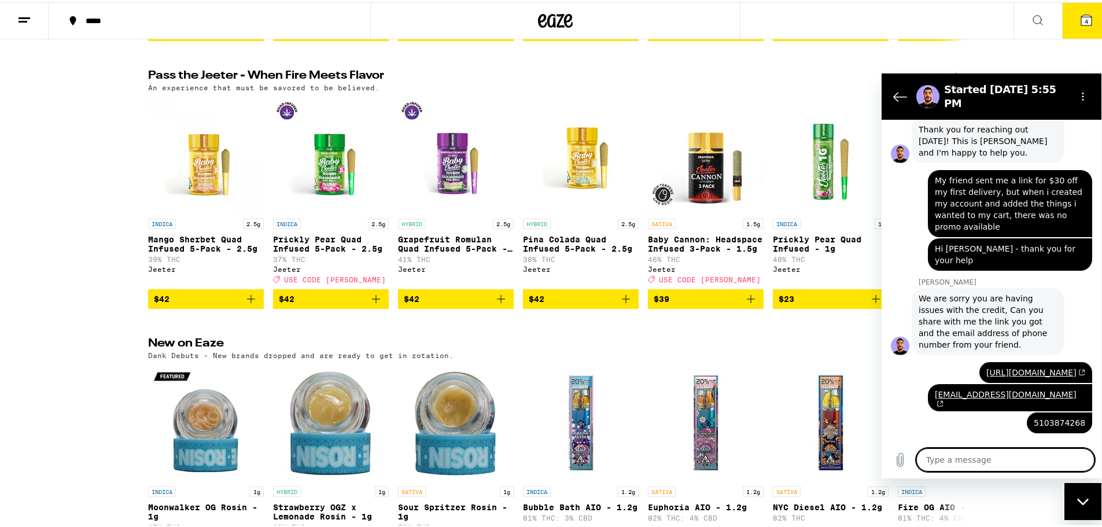
click at [16, 254] on div "Pass the [PERSON_NAME] - When Fire Meets Flavor (14) An experience that must be…" at bounding box center [555, 187] width 1111 height 239
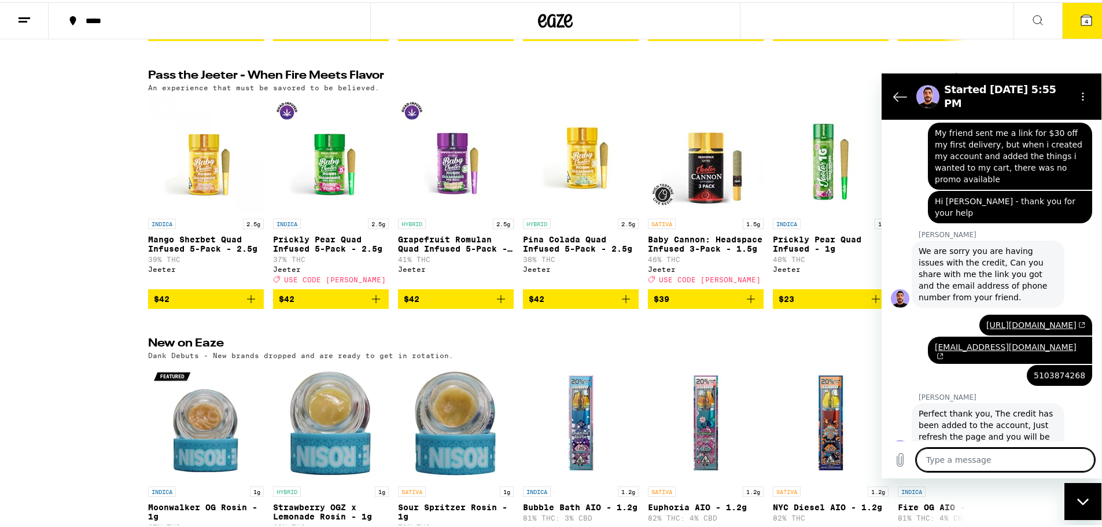
scroll to position [519, 0]
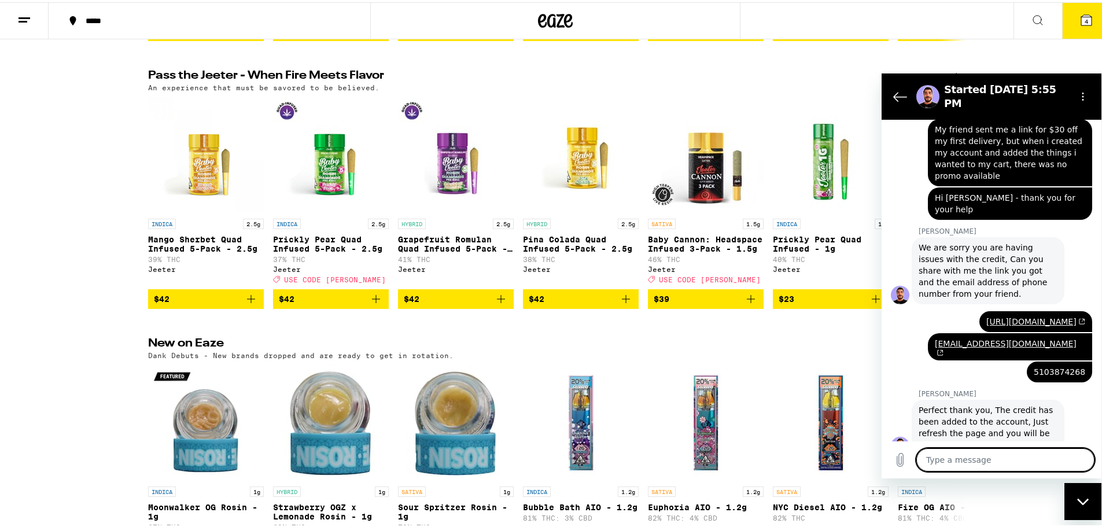
click at [998, 460] on textarea at bounding box center [1006, 459] width 178 height 23
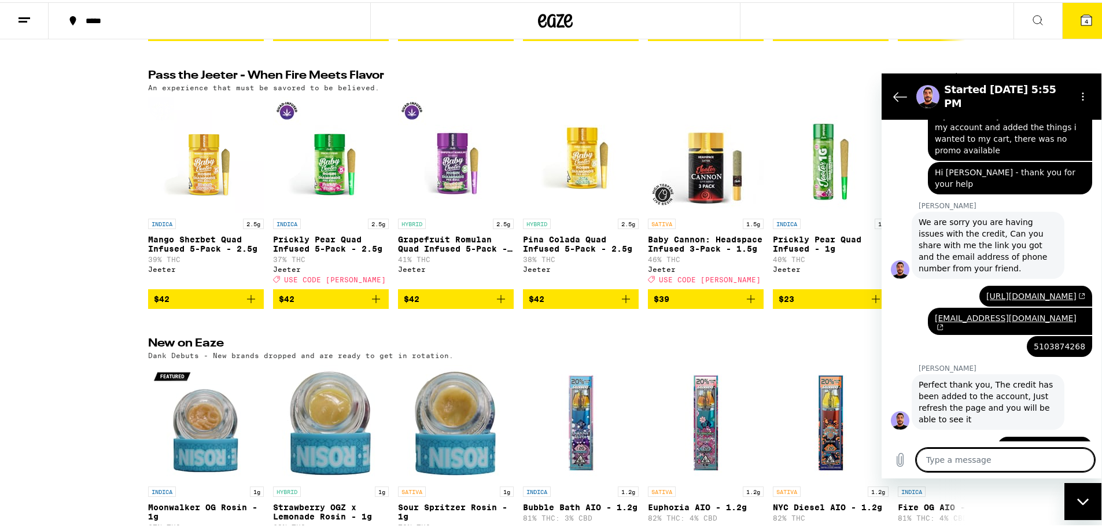
scroll to position [547, 0]
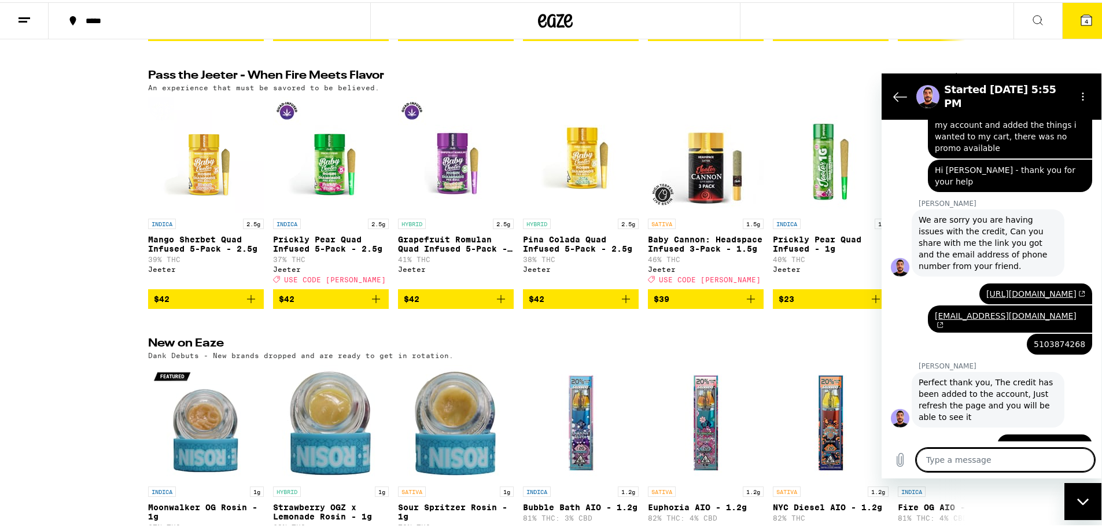
click at [45, 153] on div "Pass the [PERSON_NAME] - When Fire Meets Flavor (14) An experience that must be…" at bounding box center [555, 187] width 1111 height 239
